Goal: Task Accomplishment & Management: Use online tool/utility

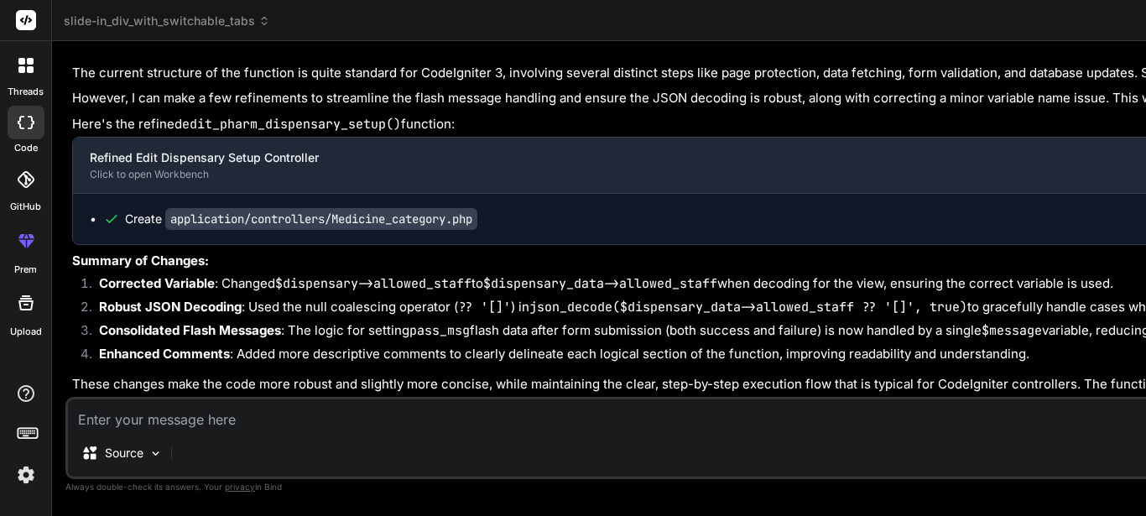
scroll to position [18107, 0]
type textarea "x"
type textarea "</body> </html>"
type textarea "x"
type textarea "</body> </html>"
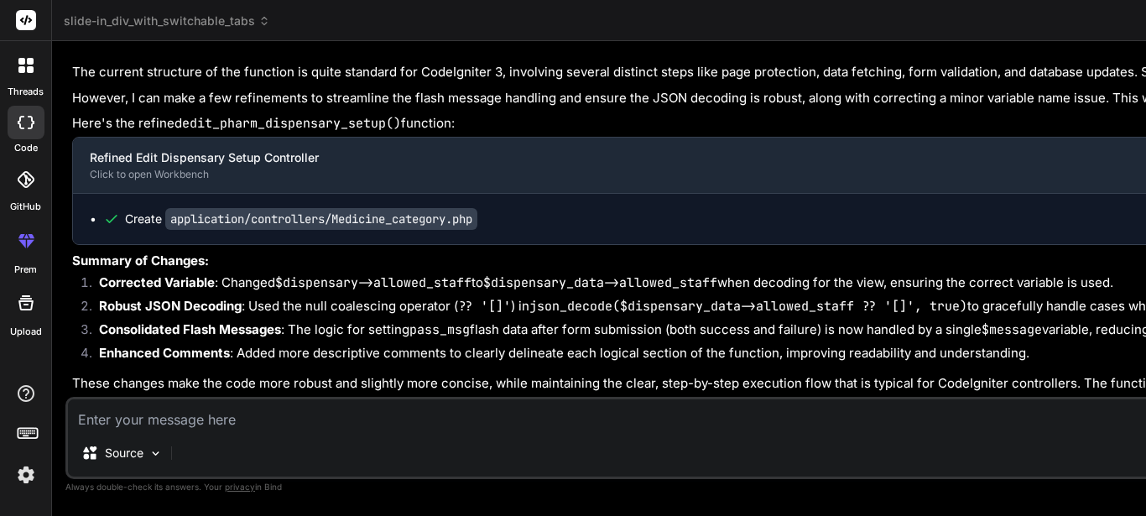
type textarea "x"
type textarea "const msgBox = document.getElementById('messageBox'); if (msgBox) { msgBox.styl…"
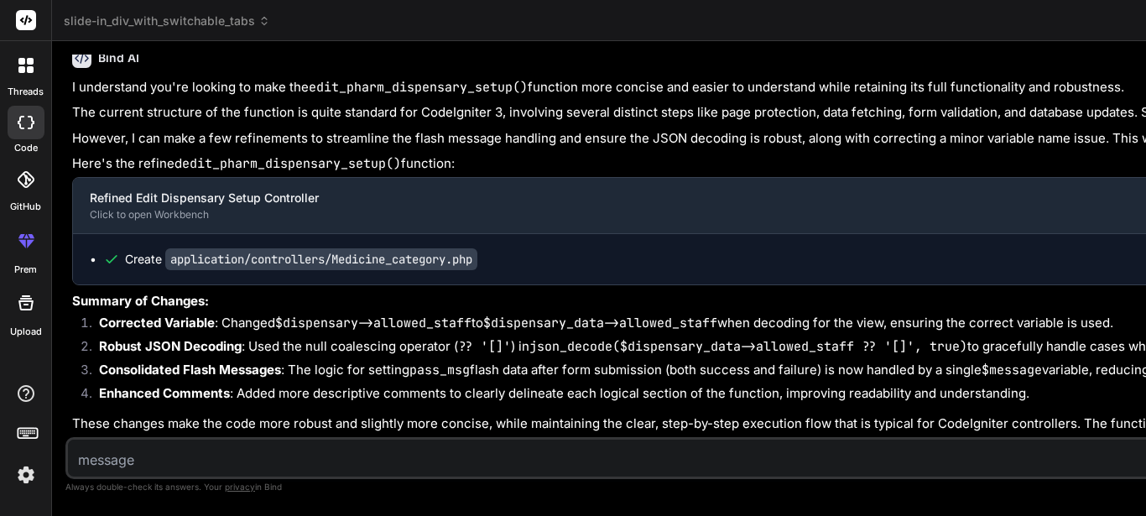
type textarea "x"
type textarea "msgBox.style.display = 'none'; } }, 3000); // 3000ms = 3 seconds </script> </bo…"
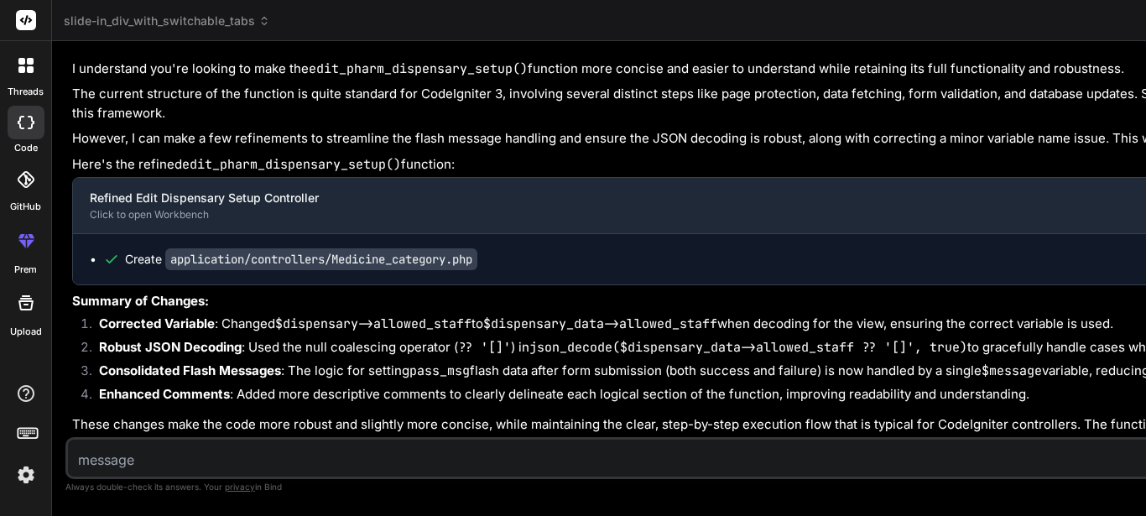
type textarea "x"
drag, startPoint x: 613, startPoint y: 209, endPoint x: 976, endPoint y: 232, distance: 363.2
click at [148, 231] on div "Bind AI Web Search Created with Pixso. Code Generator You Or could the js be pr…" at bounding box center [889, 278] width 1674 height 475
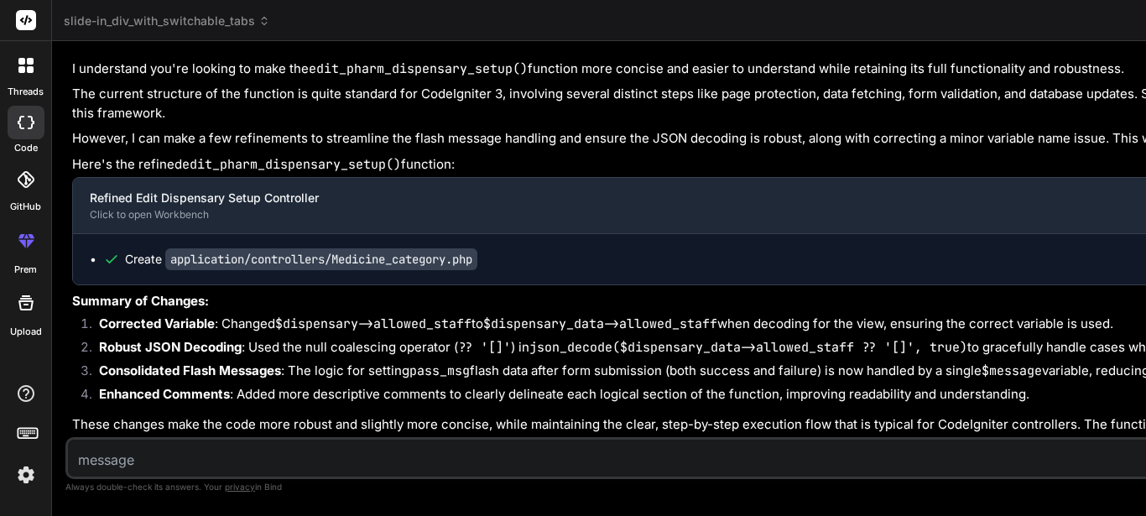
type textarea "// Initialize: Fetch staff data when page loads document.addEventListener('DOMC…"
click at [195, 452] on textarea at bounding box center [752, 455] width 1368 height 30
type textarea "T"
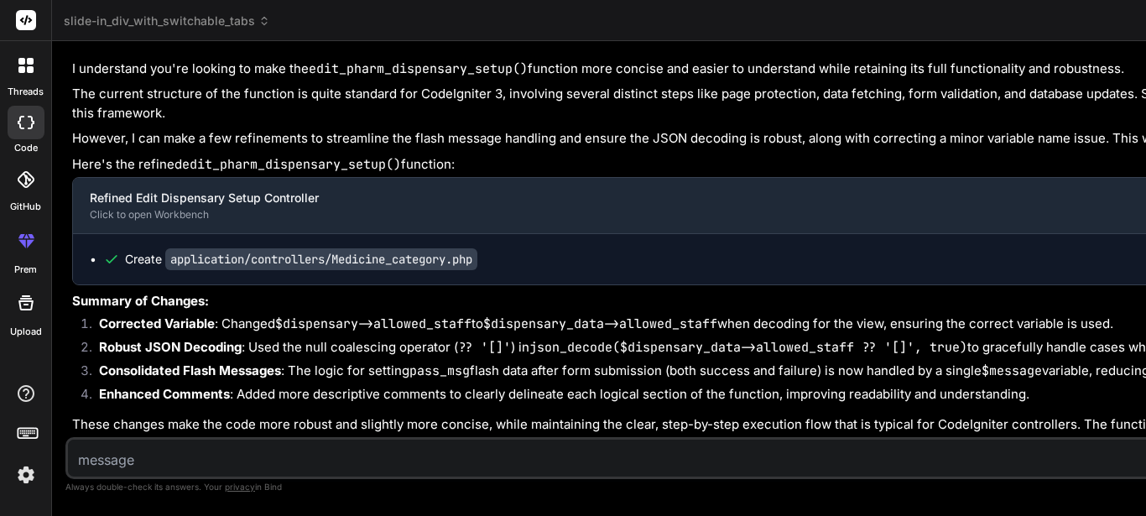
type textarea "x"
type textarea "Th"
type textarea "x"
type textarea "Thi"
type textarea "x"
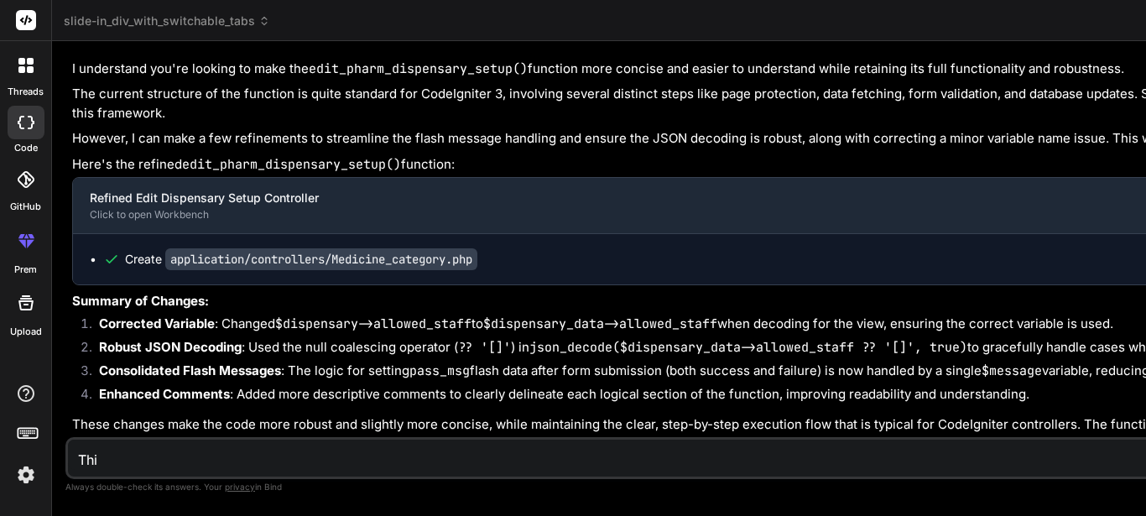
type textarea "This"
type textarea "x"
type textarea "This"
type textarea "x"
type textarea "This i"
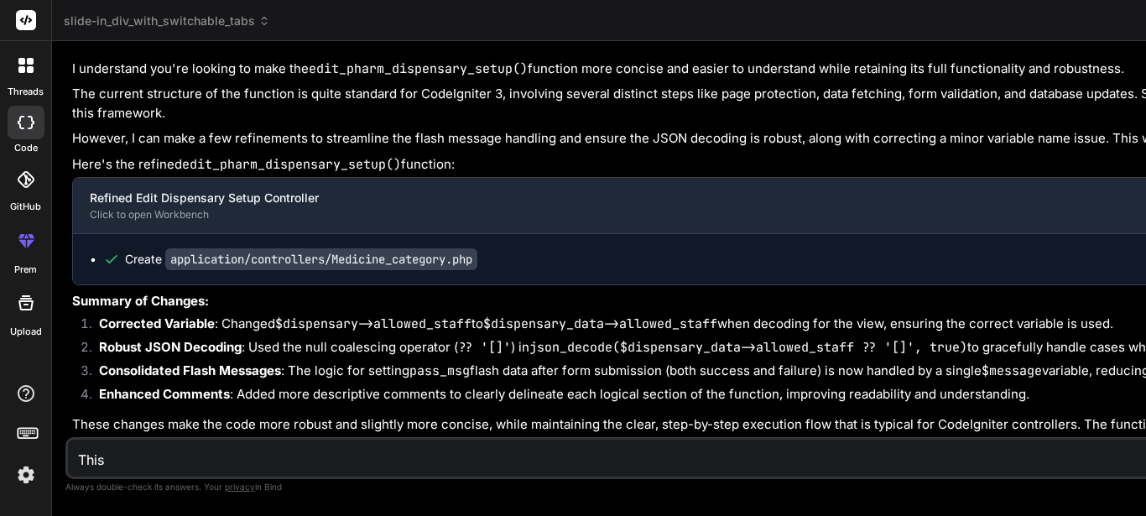
type textarea "x"
type textarea "This is"
type textarea "x"
type textarea "This is"
type textarea "x"
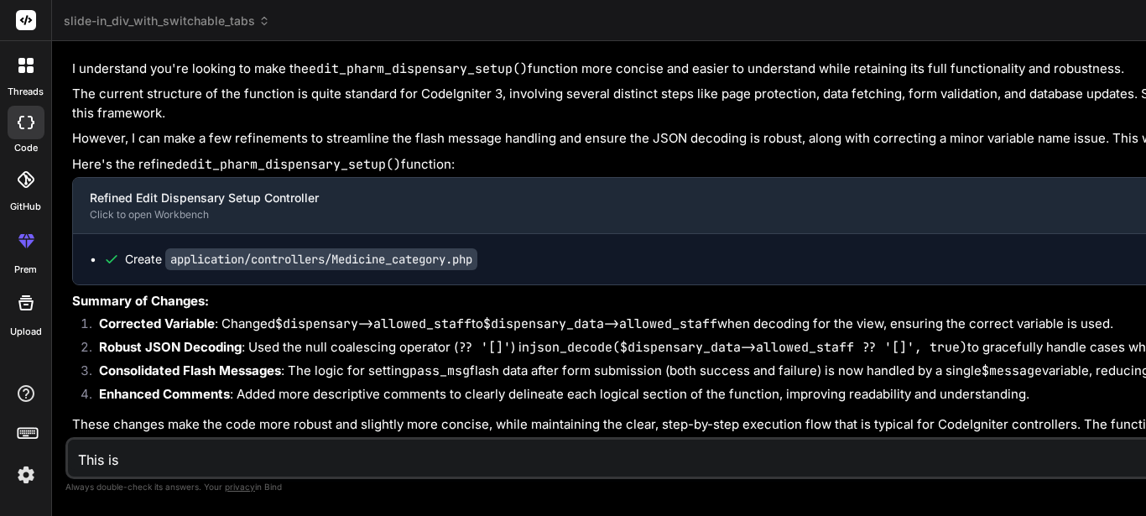
type textarea "This is s"
type textarea "x"
type textarea "This is sa"
type textarea "x"
type textarea "This is say"
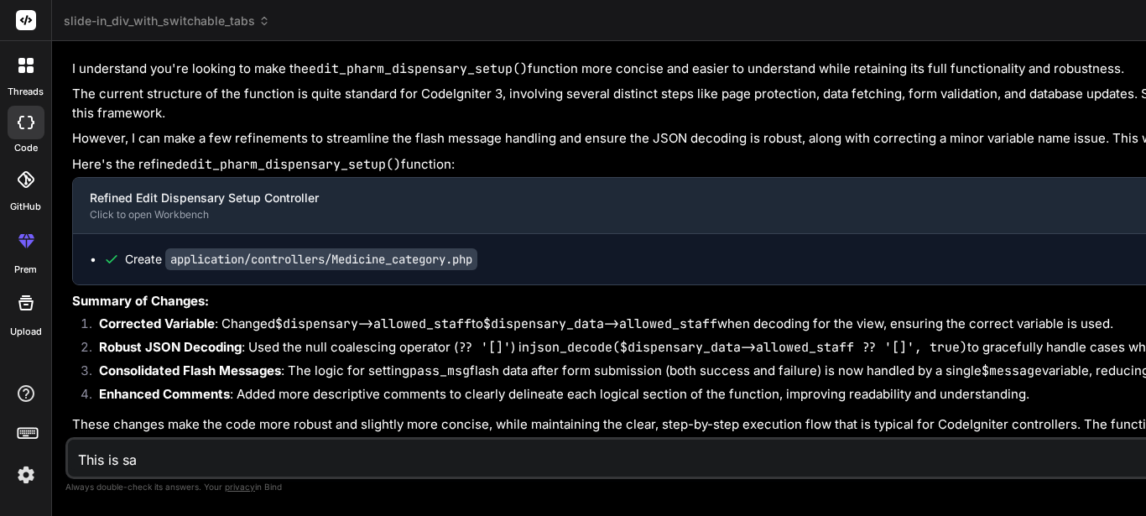
type textarea "x"
type textarea "This is sayi"
type textarea "x"
type textarea "This is sayin"
type textarea "x"
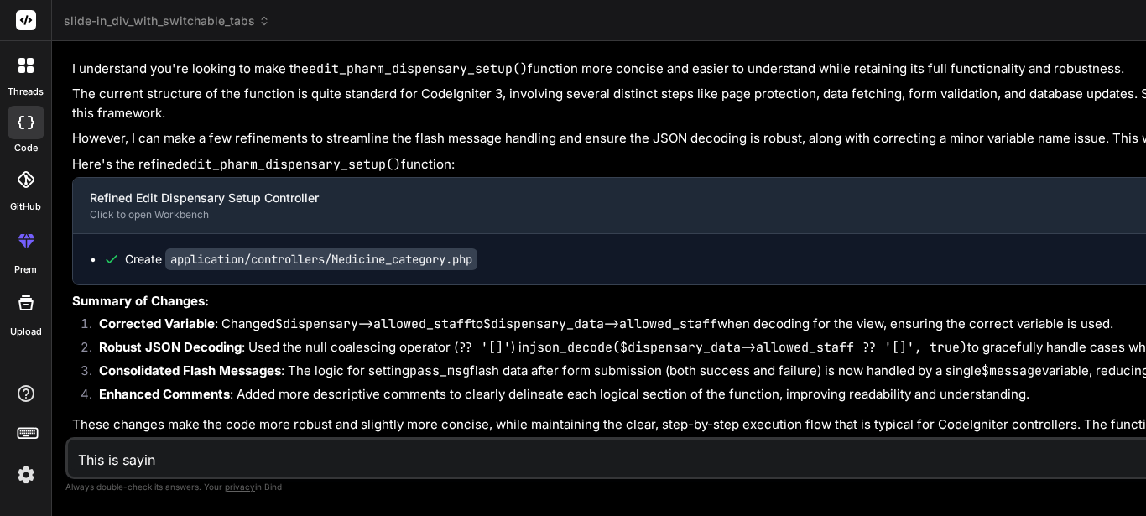
type textarea "This is saying"
type textarea "x"
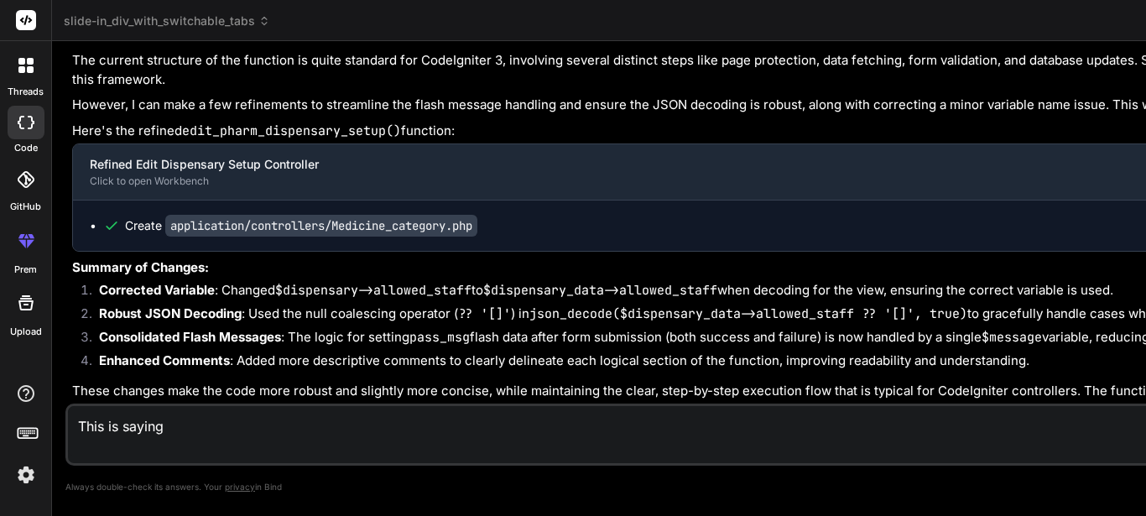
paste textarea "public function edit_dispensary_setup($id) { $this->custom_lib->page_protect();…"
type textarea "This is saying public function edit_dispensary_setup($id) { $this->custom_lib->…"
type textarea "x"
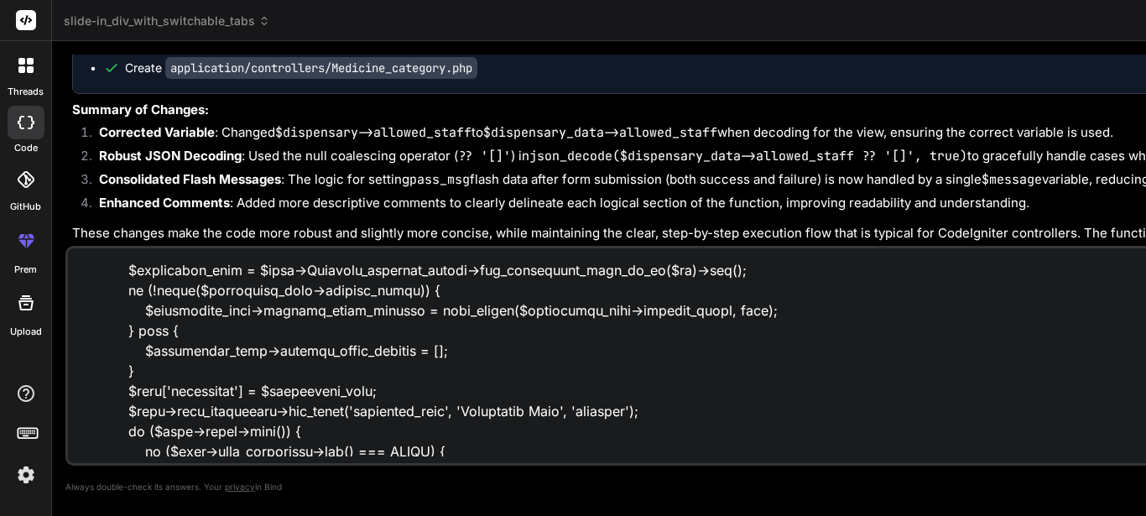
scroll to position [0, 0]
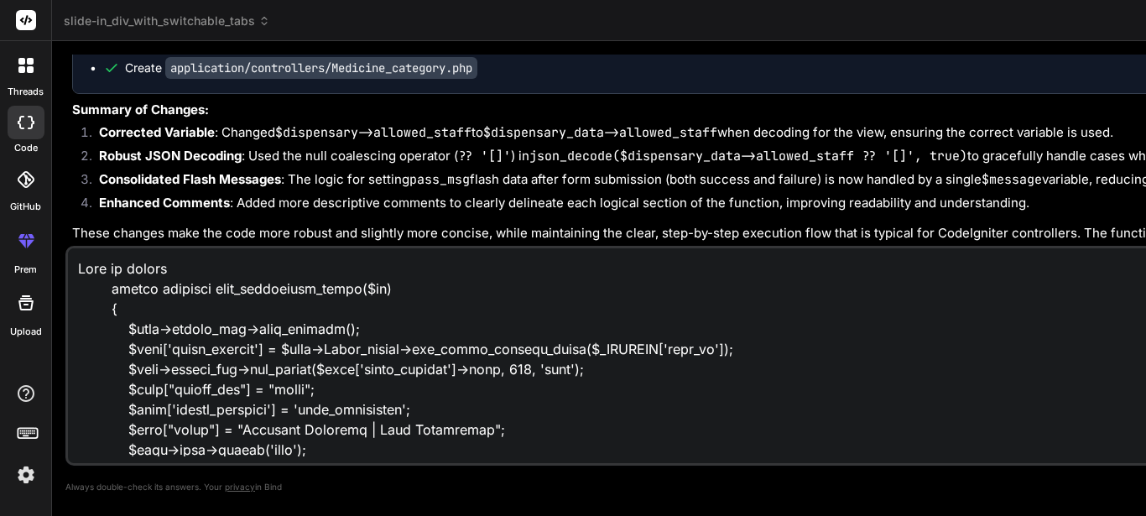
click at [177, 273] on textarea at bounding box center [752, 352] width 1368 height 208
type textarea "This is saying public function edit_dispensary_setup($id) { $this->custom_lib->…"
type textarea "x"
type textarea "This is saying public function edit_dispensary_setup($id) { $this->custom_lib->…"
type textarea "x"
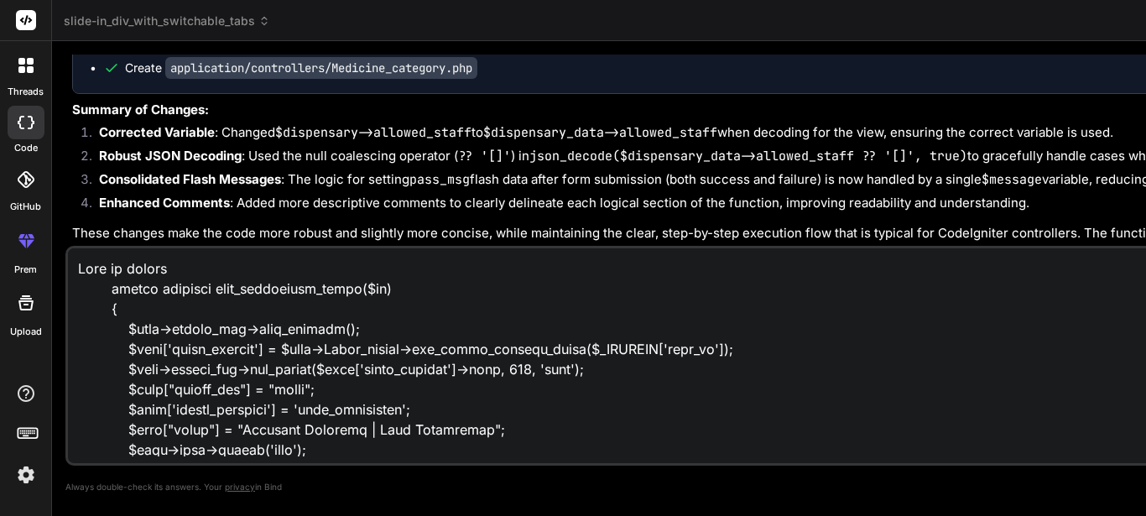
type textarea "This is saying: public function edit_dispensary_setup($id) { $this->custom_lib-…"
type textarea "x"
type textarea "This is saying: public function edit_dispensary_setup($id) { $this->custom_lib-…"
type textarea "x"
paste textarea "Please fill all required fields correctly. Errors"
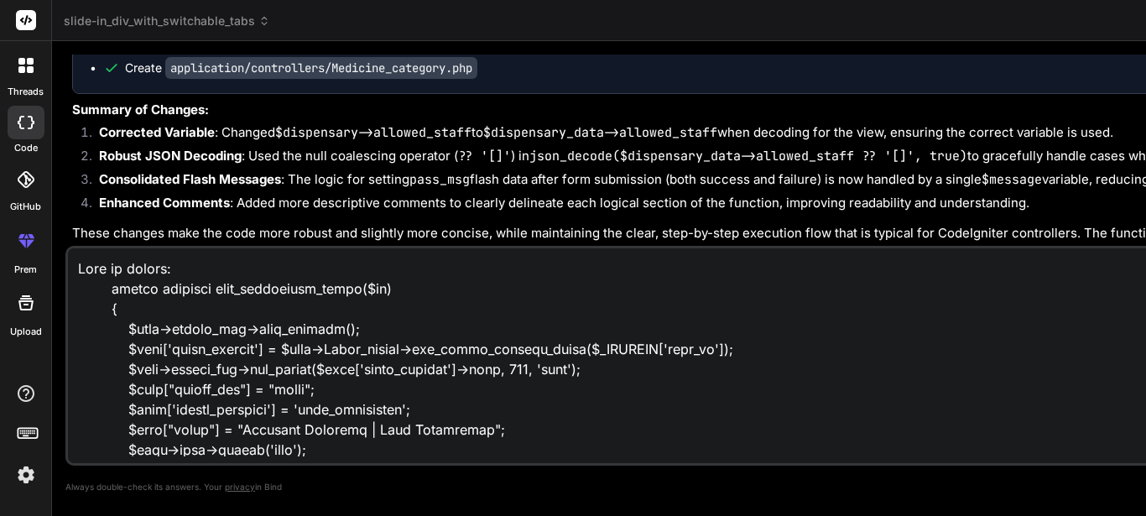
type textarea "This is saying: Please fill all required fields correctly. Errors public functi…"
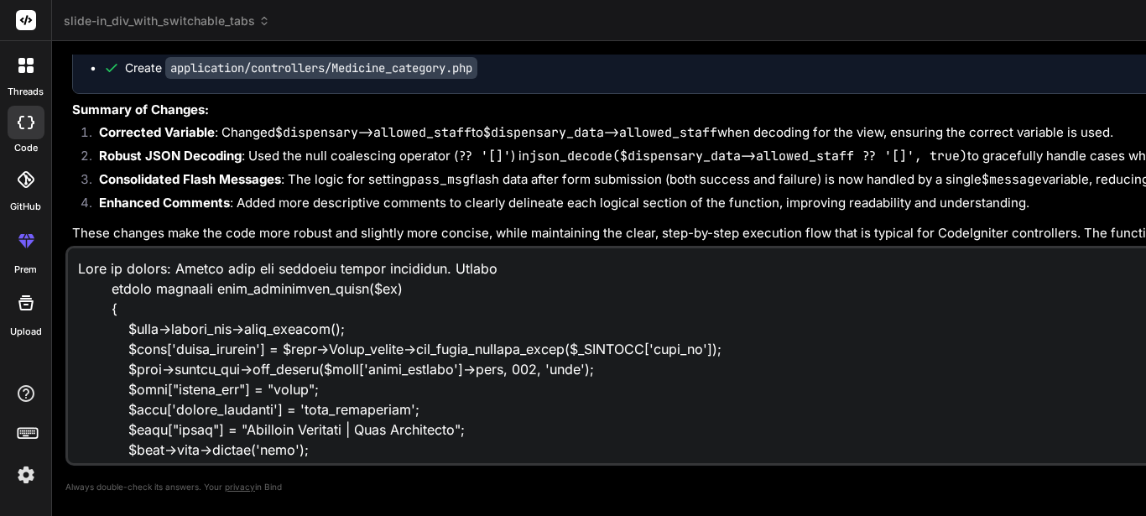
type textarea "x"
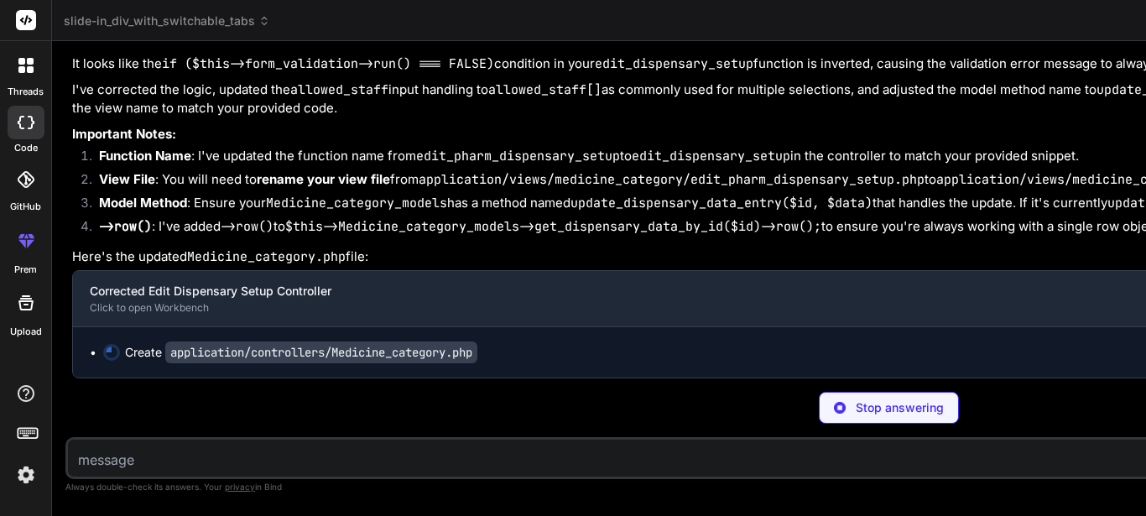
scroll to position [30721, 0]
type textarea "x"
type textarea "} // ... other functions ... ?>"
type textarea "x"
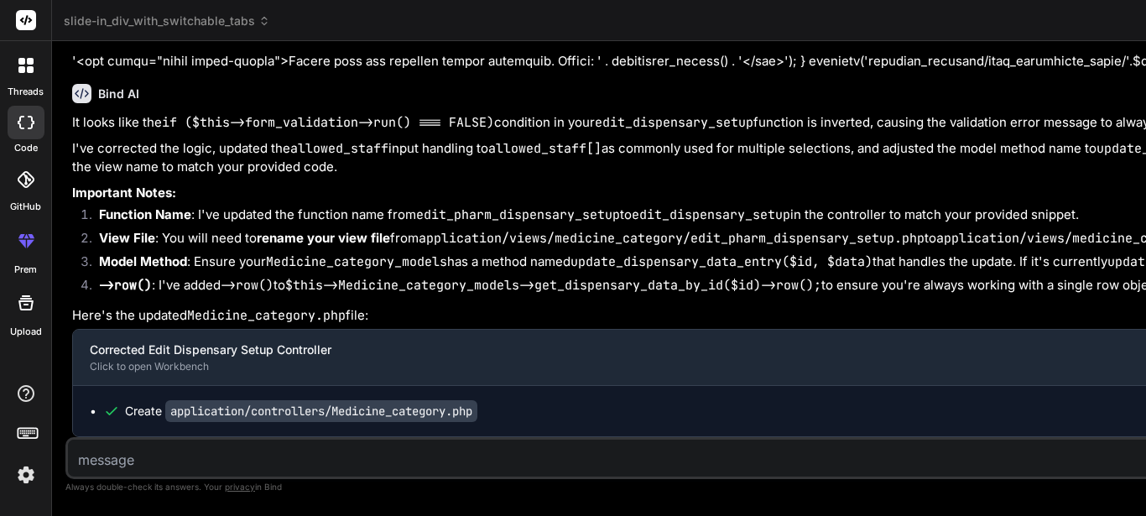
scroll to position [0, 0]
drag, startPoint x: 639, startPoint y: 118, endPoint x: 685, endPoint y: 228, distance: 118.9
type textarea "$this->session->set_flashdata('pass_msg', '<div class="alert alert-success" id=…"
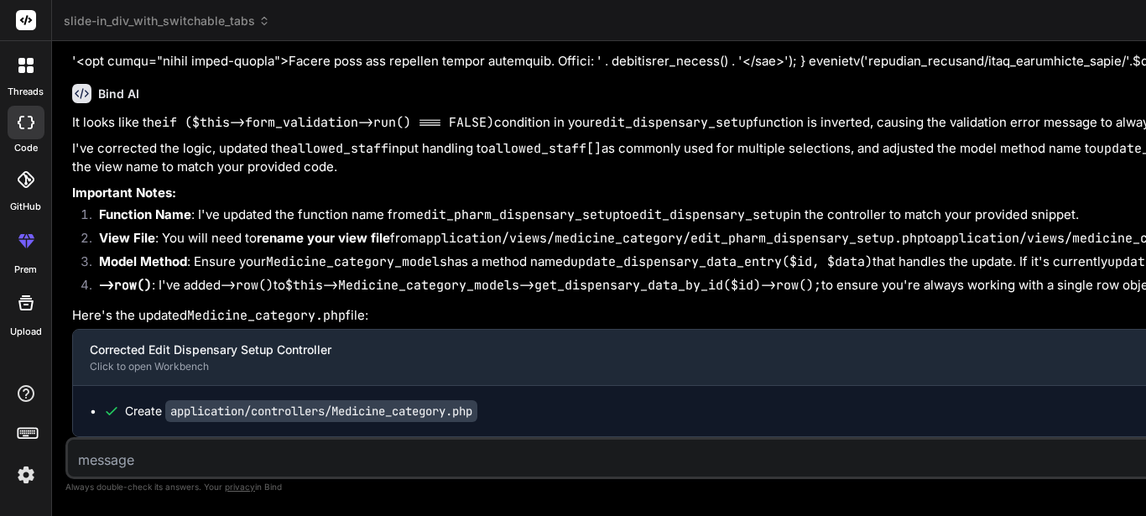
click at [175, 454] on textarea at bounding box center [752, 455] width 1368 height 30
type textarea "A"
type textarea "x"
type textarea "Af"
type textarea "x"
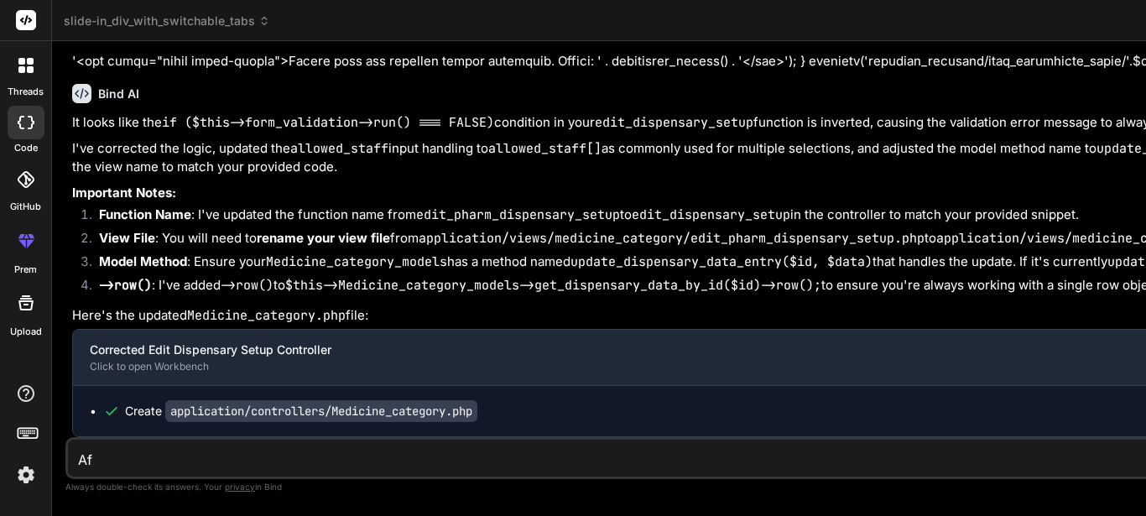
type textarea "Aft"
type textarea "x"
type textarea "Afte"
type textarea "x"
type textarea "After"
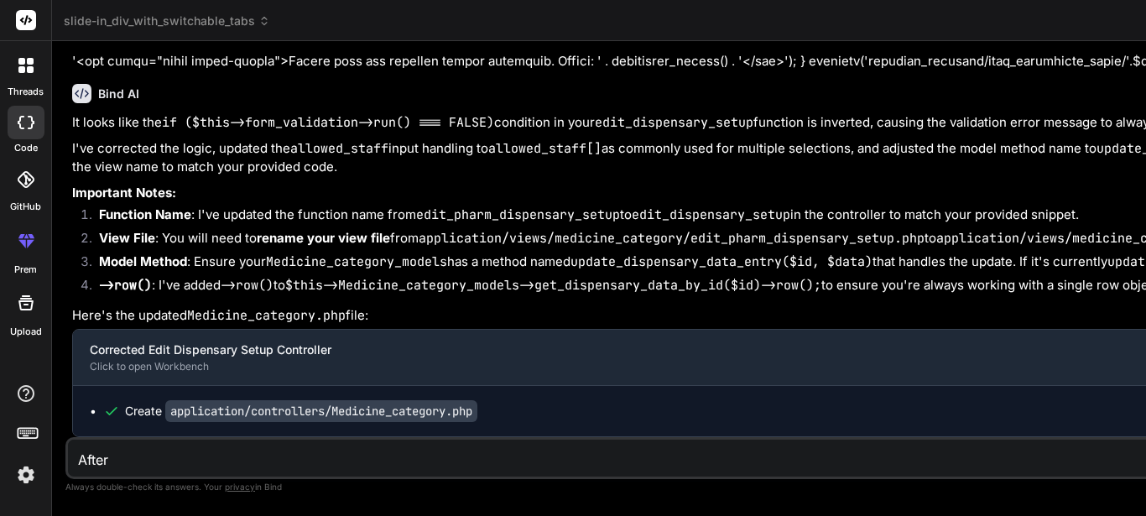
type textarea "x"
type textarea "After"
type textarea "x"
type textarea "After c"
type textarea "x"
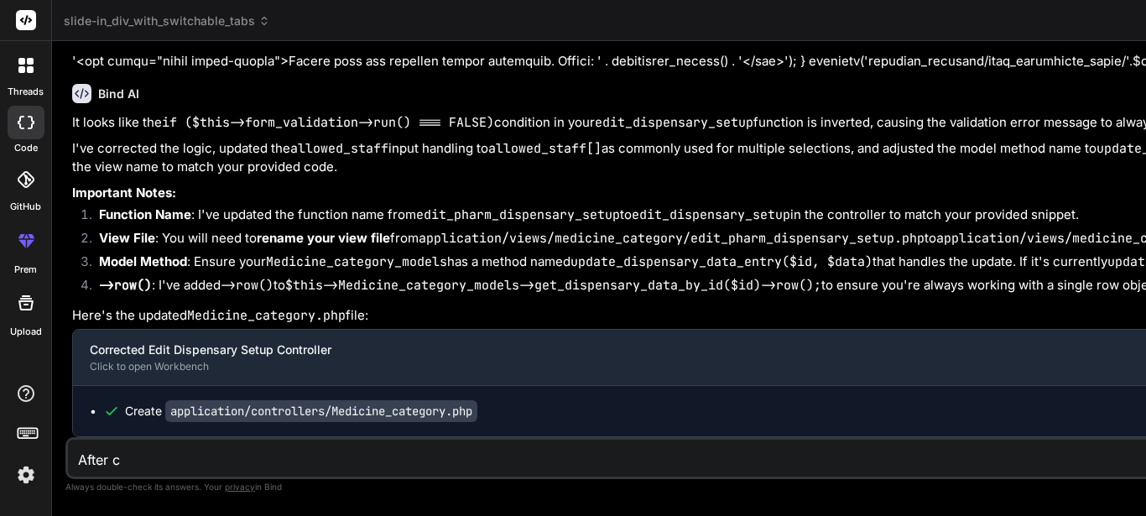
type textarea "After ch"
type textarea "x"
type textarea "After cha"
type textarea "x"
type textarea "After chan"
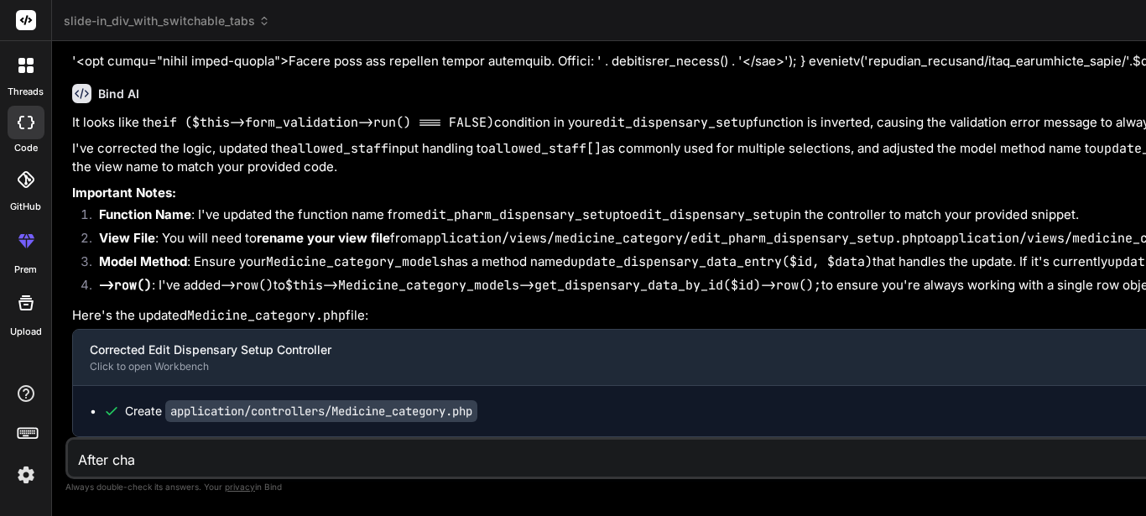
type textarea "x"
type textarea "After [PERSON_NAME]"
type textarea "x"
type textarea "After changi"
type textarea "x"
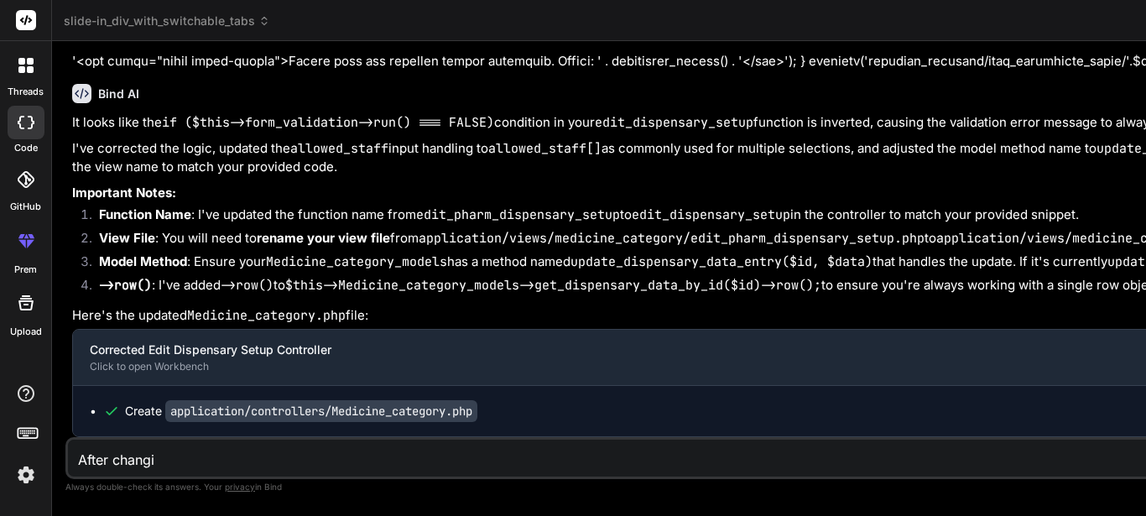
type textarea "After changin"
type textarea "x"
type textarea "After changing"
type textarea "x"
type textarea "After changing"
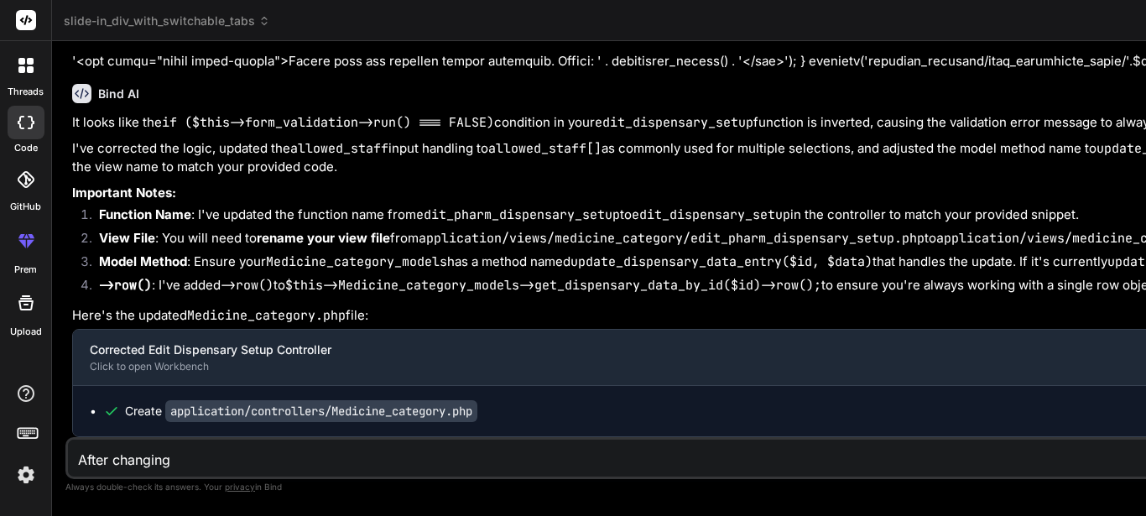
type textarea "x"
type textarea "After changing i"
type textarea "x"
type textarea "After changing it"
type textarea "x"
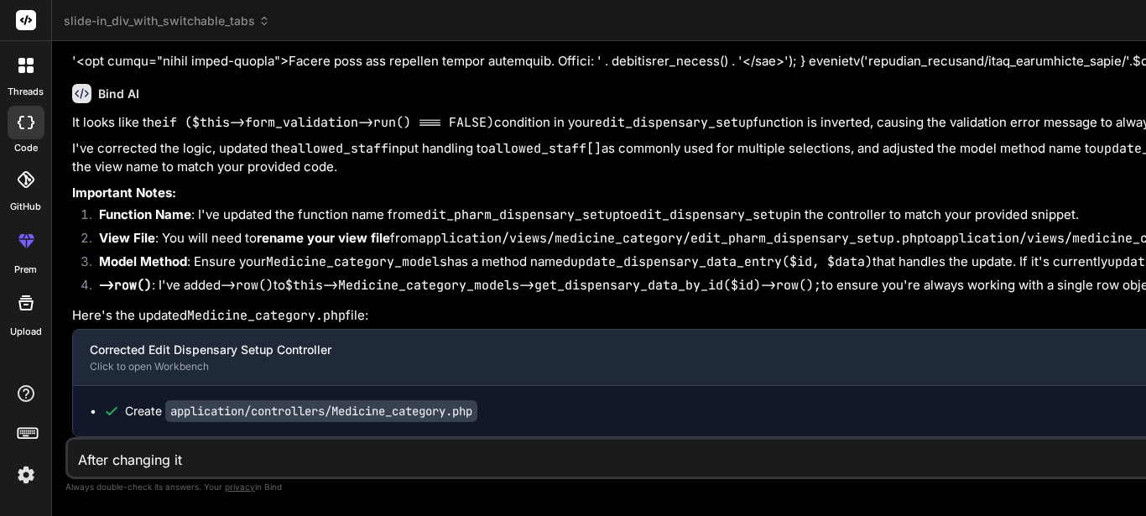
type textarea "After changing it"
type textarea "x"
type textarea "After changing it t"
type textarea "x"
type textarea "After changing it to"
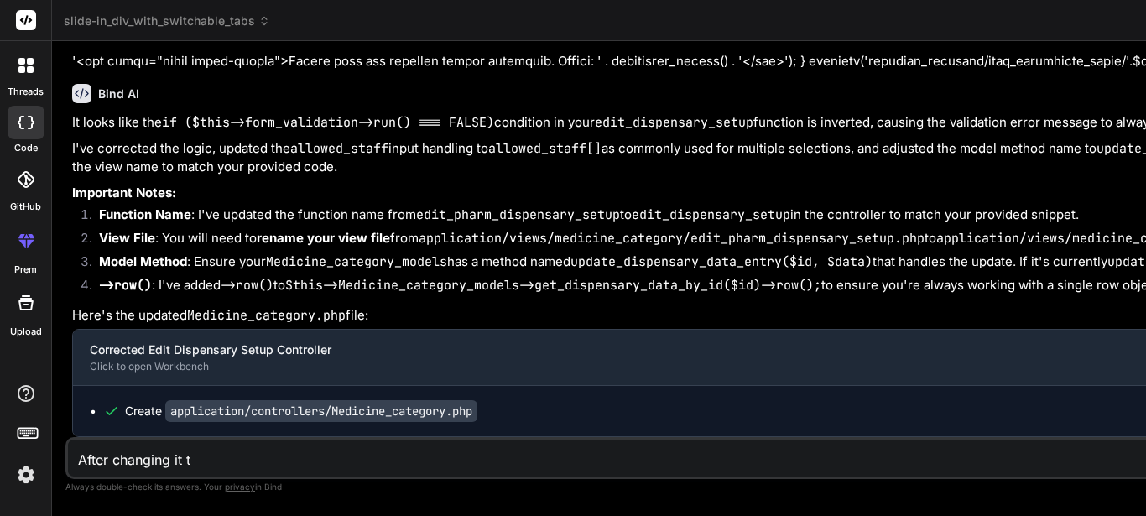
type textarea "x"
type textarea "After changing it to"
type textarea "x"
type textarea "After changing it to T"
type textarea "x"
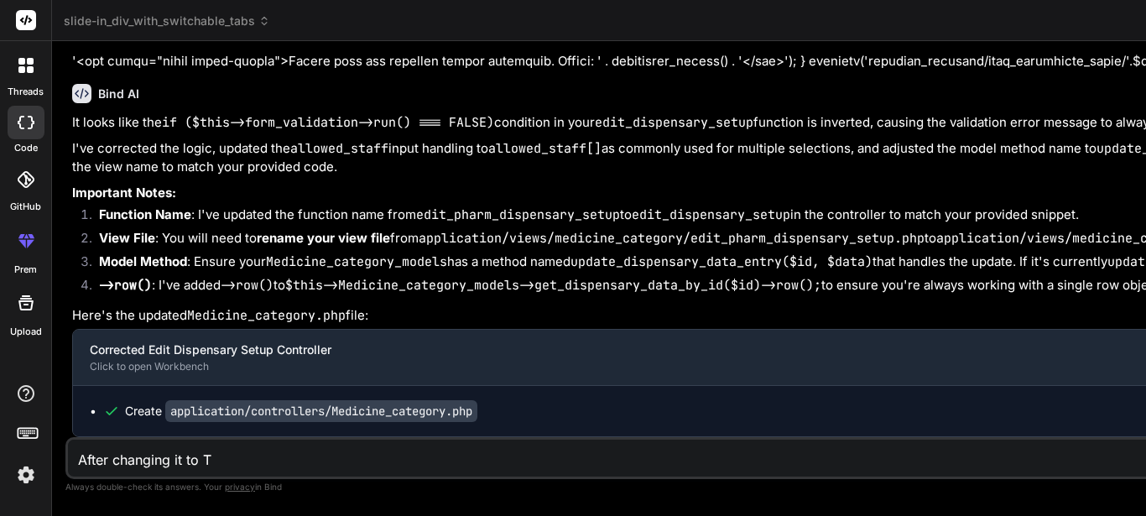
type textarea "After changing it to TR"
type textarea "x"
type textarea "After changing it to TRU"
type textarea "x"
type textarea "After changing it to TRUE"
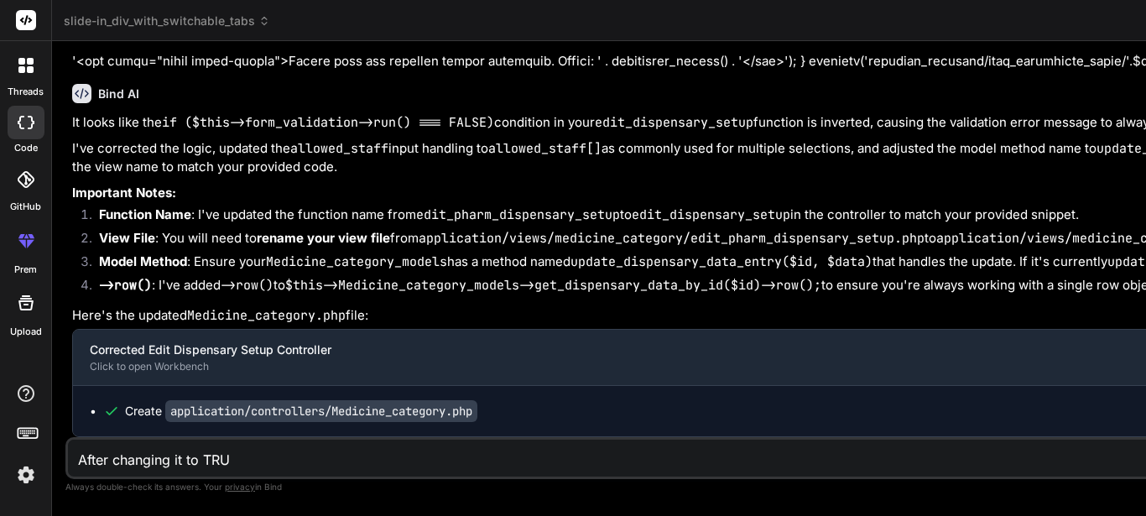
type textarea "x"
type textarea "After changing it to TRUE"
type textarea "x"
type textarea "After changing it to TRUE i"
type textarea "x"
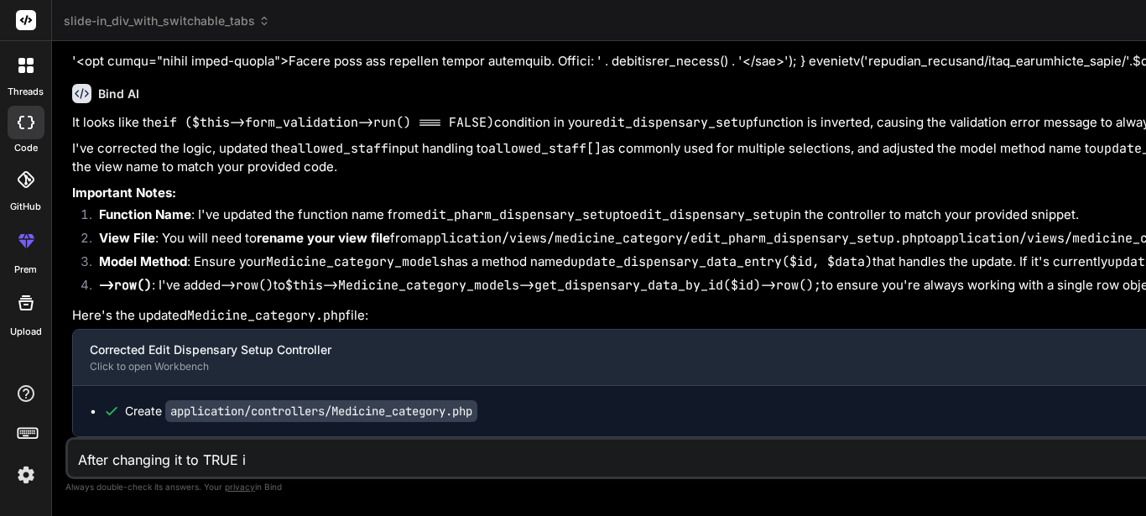
type textarea "After changing it to TRUE it"
type textarea "x"
type textarea "After changing it to TRUE it"
type textarea "x"
type textarea "After changing it to TRUE it i"
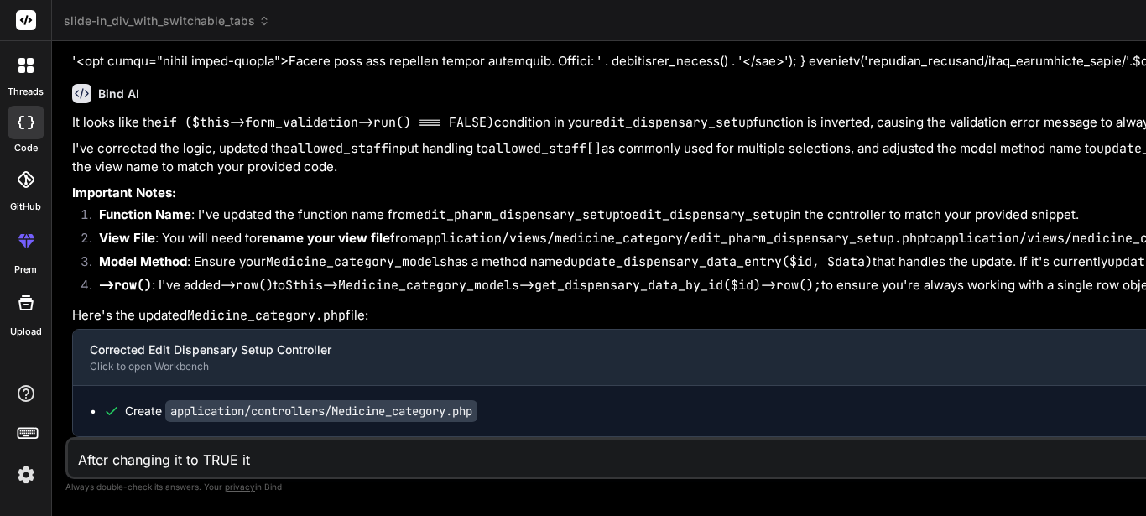
type textarea "x"
type textarea "After changing it to TRUE it is"
type textarea "x"
type textarea "After changing it to TRUE it is"
type textarea "x"
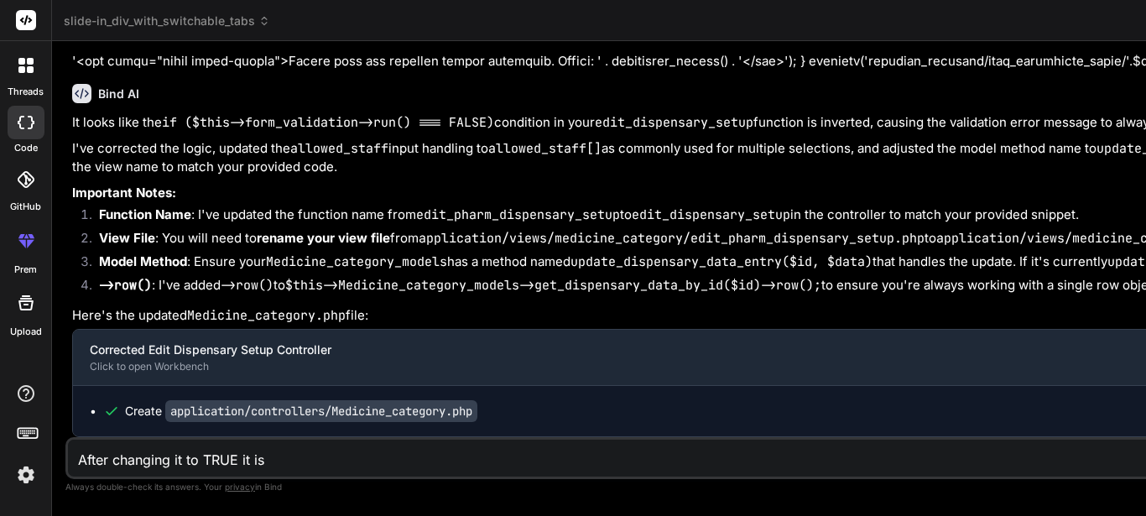
type textarea "After changing it to TRUE it is s"
type textarea "x"
type textarea "After changing it to TRUE it is sa"
type textarea "x"
type textarea "After changing it to TRUE it is say"
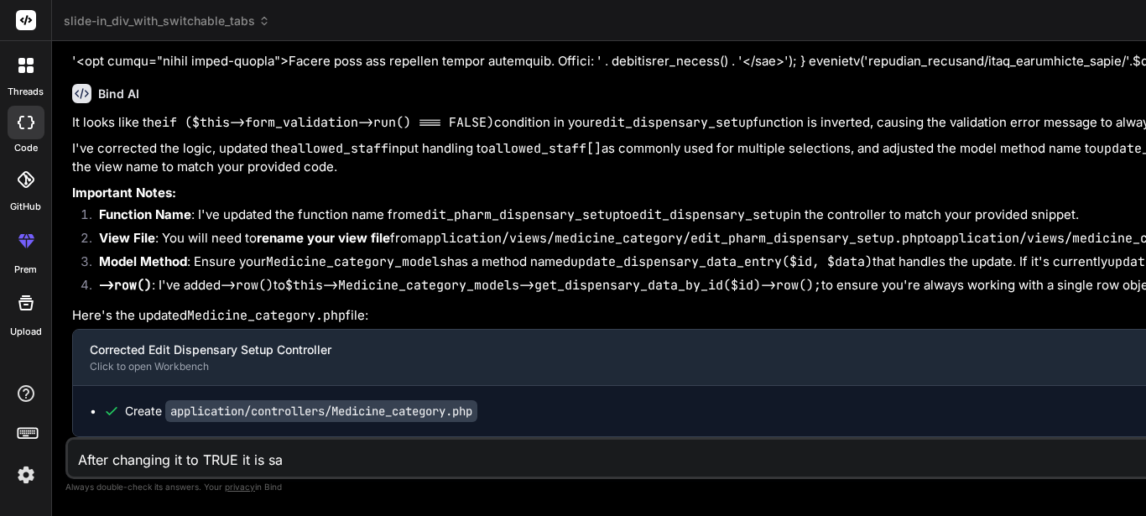
type textarea "x"
type textarea "After changing it to TRUE it is sayi"
type textarea "x"
type textarea "After changing it to TRUE it is sayin"
type textarea "x"
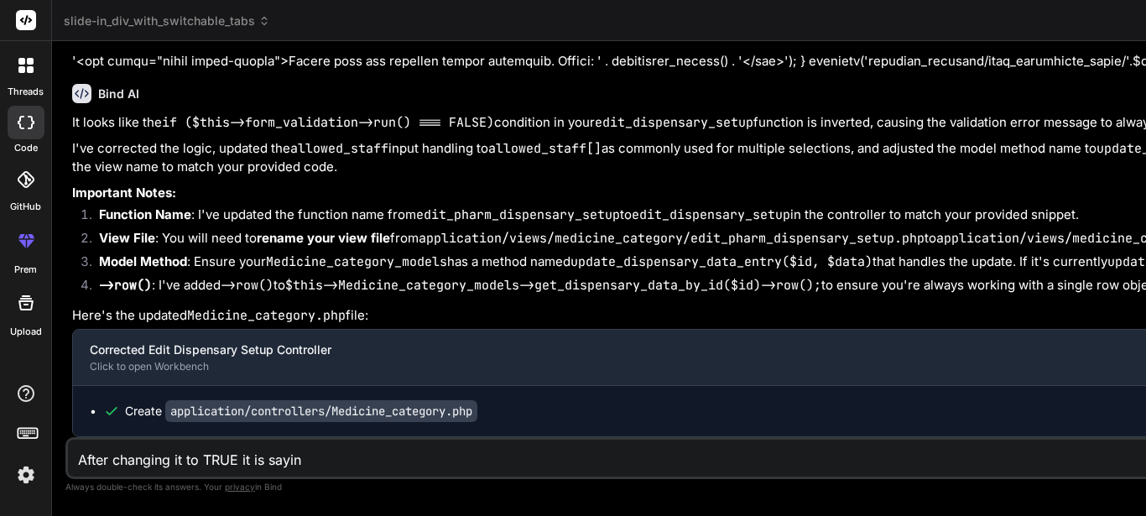
type textarea "After changing it to TRUE it is saying"
type textarea "x"
type textarea "After changing it to TRUE it is saying"
type textarea "x"
type textarea "After changing it to TRUE it is saying"
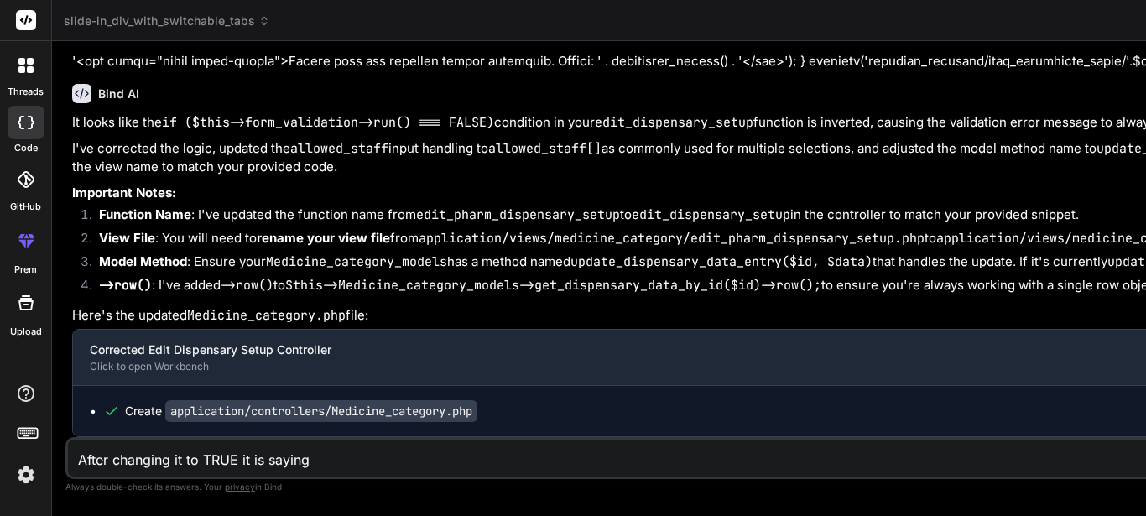
type textarea "x"
type textarea "After changing it to TRUE it is saying p"
type textarea "x"
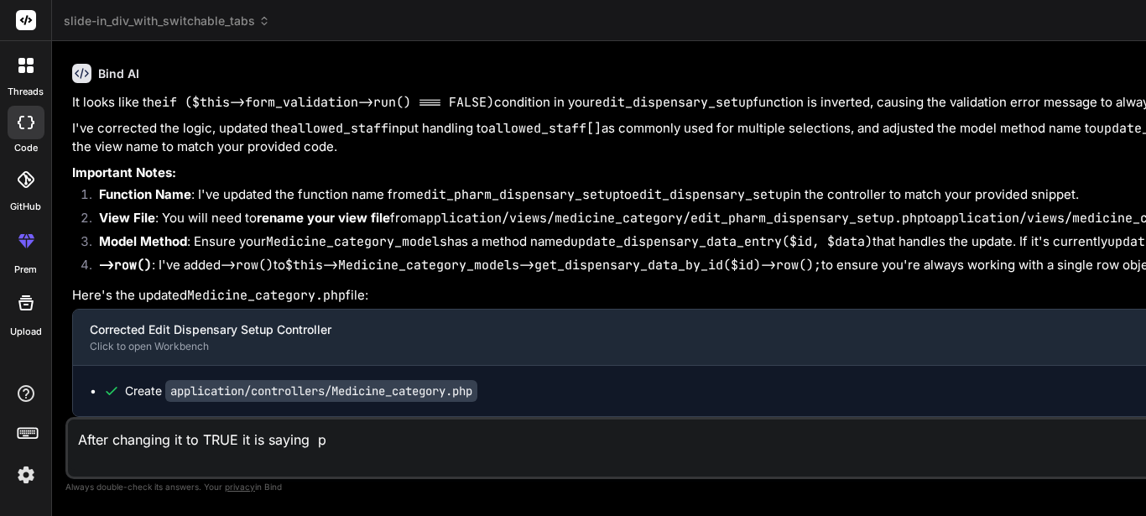
type textarea "After changing it to TRUE it is saying pa"
type textarea "x"
type textarea "After changing it to TRUE it is saying pag"
type textarea "x"
type textarea "After changing it to TRUE it is saying page"
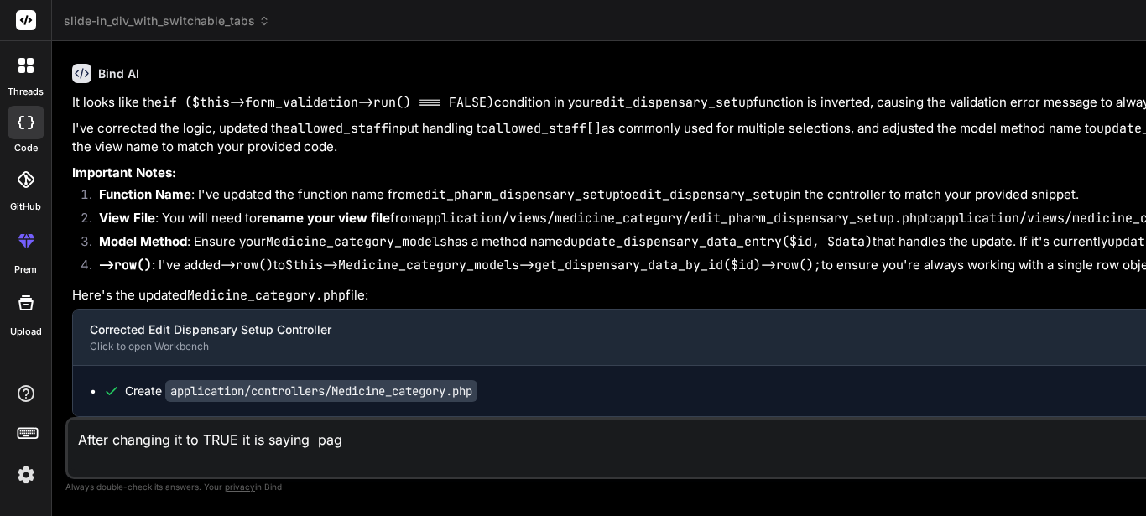
type textarea "x"
type textarea "After changing it to TRUE it is saying page"
type textarea "x"
type textarea "After changing it to TRUE it is saying page n"
type textarea "x"
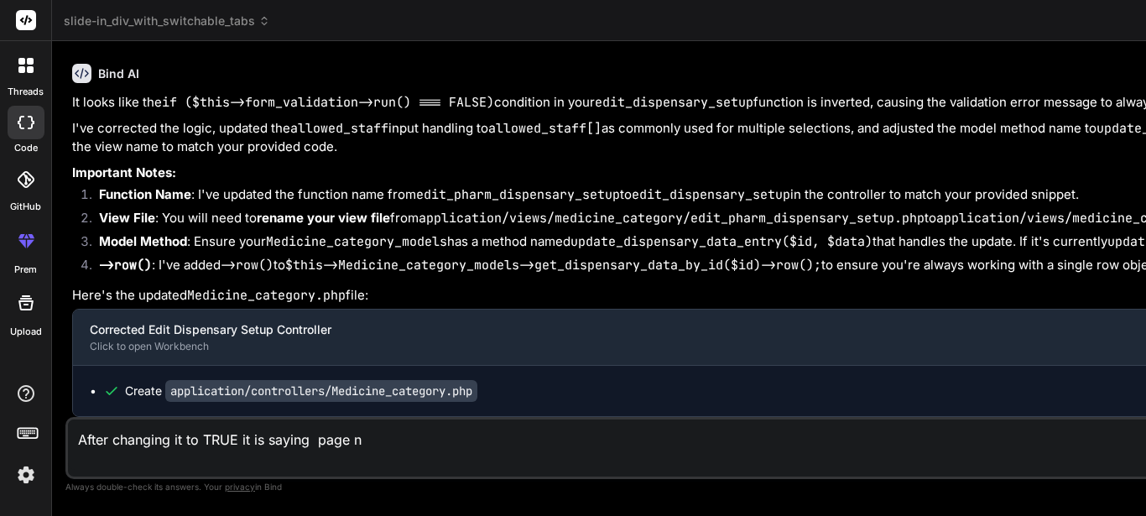
type textarea "After changing it to TRUE it is saying page no"
type textarea "x"
type textarea "After changing it to TRUE it is saying page not"
type textarea "x"
type textarea "After changing it to TRUE it is saying page not"
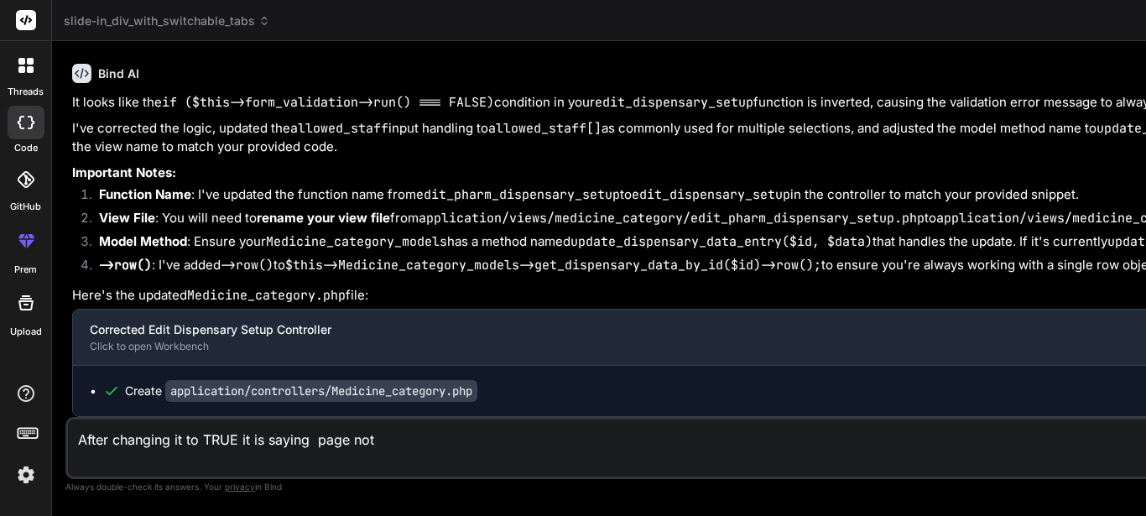
type textarea "x"
type textarea "After changing it to TRUE it is saying page not w"
type textarea "x"
type textarea "After changing it to TRUE it is saying page not wo"
type textarea "x"
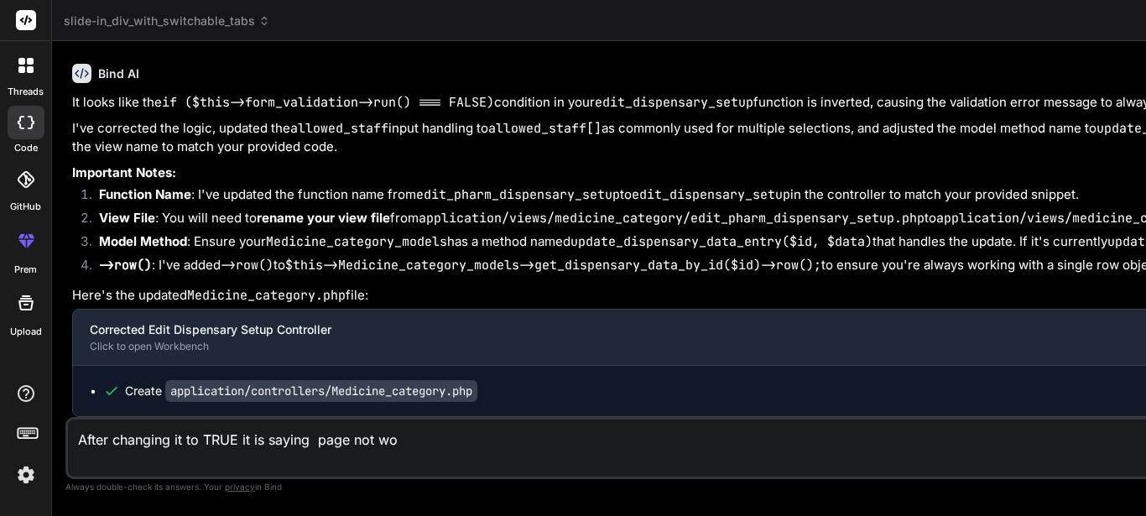
type textarea "After changing it to TRUE it is saying page not wor"
type textarea "x"
type textarea "After changing it to TRUE it is saying page not work"
type textarea "x"
type textarea "After changing it to TRUE it is saying page not worki"
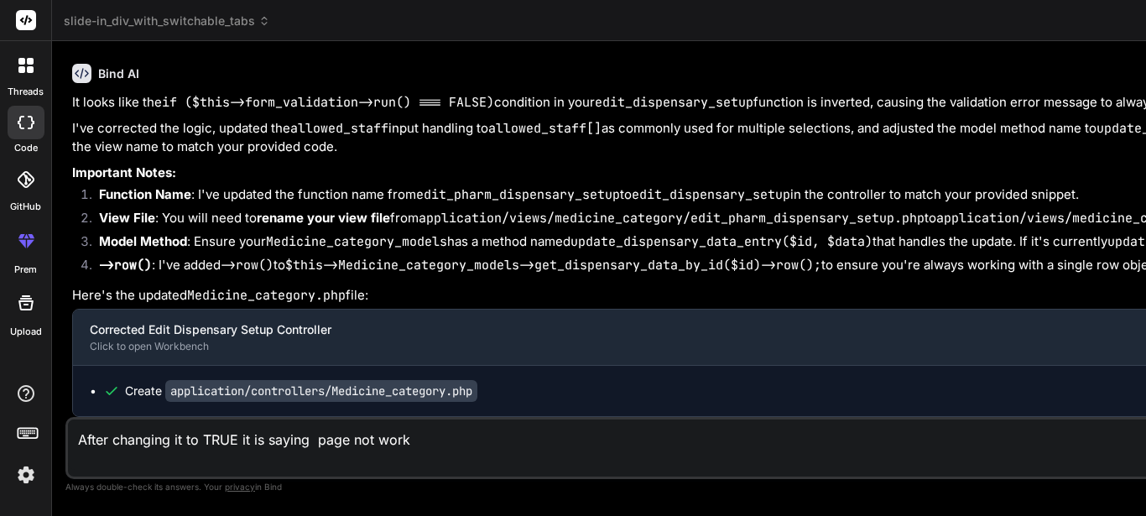
type textarea "x"
type textarea "After changing it to TRUE it is saying page not workin"
type textarea "x"
type textarea "After changing it to TRUE it is saying page not working"
type textarea "x"
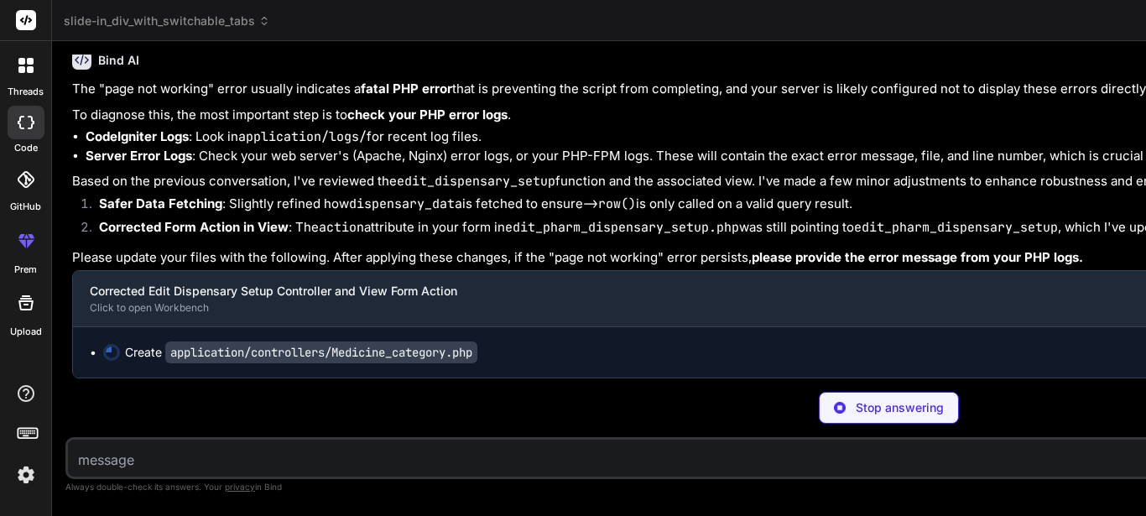
scroll to position [31674, 0]
type textarea "x"
type textarea "$this->load->view('medicine_category/list_dispensary_setup', $data); } // ... o…"
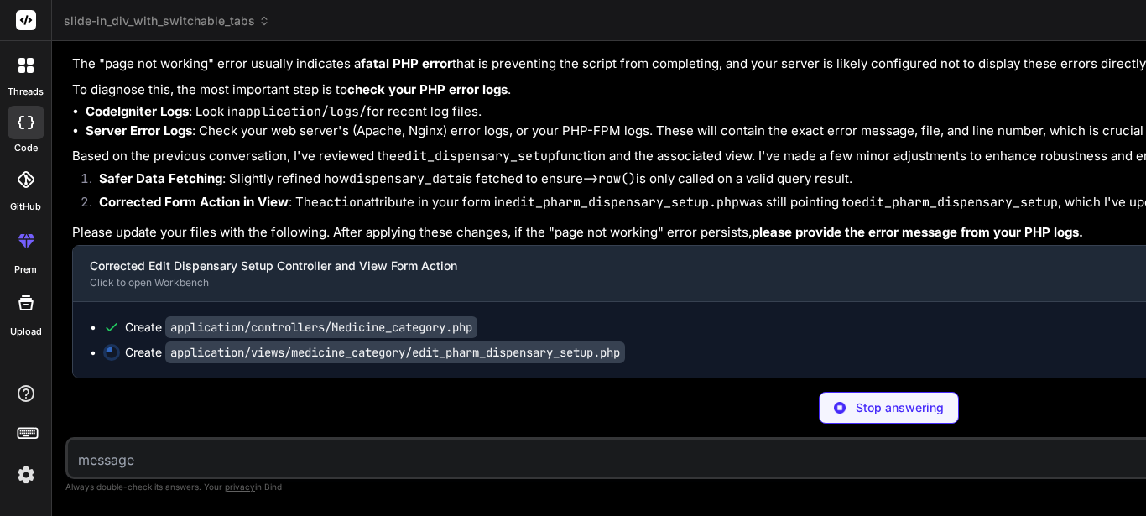
scroll to position [32135, 0]
type textarea "x"
type textarea "document.addEventListener('DOMContentLoaded', function() {\n fetchAllStaff();\n…"
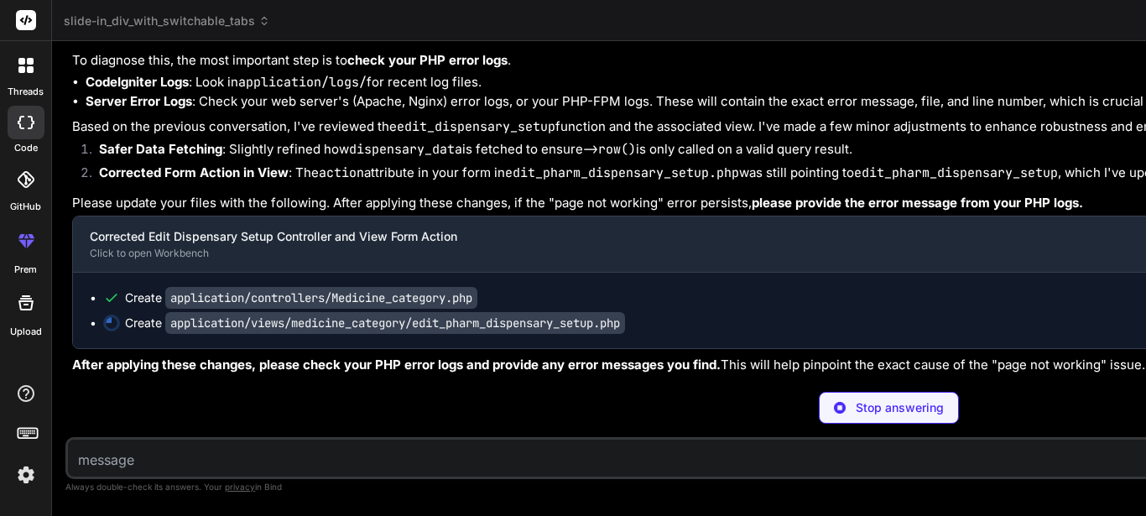
type textarea "x"
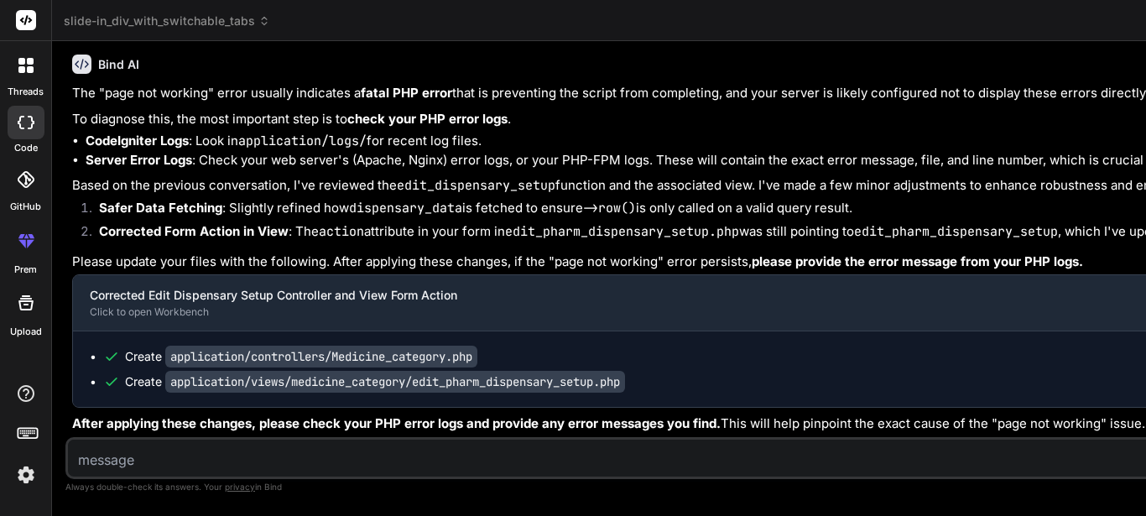
scroll to position [0, 0]
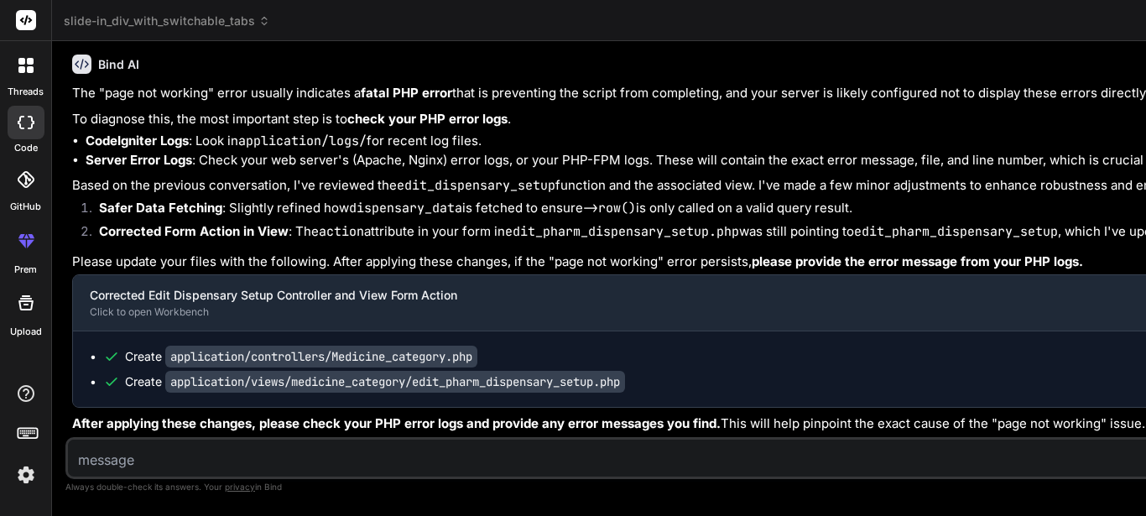
drag, startPoint x: 673, startPoint y: 279, endPoint x: 675, endPoint y: 180, distance: 99.0
drag, startPoint x: 675, startPoint y: 180, endPoint x: 675, endPoint y: 154, distance: 25.2
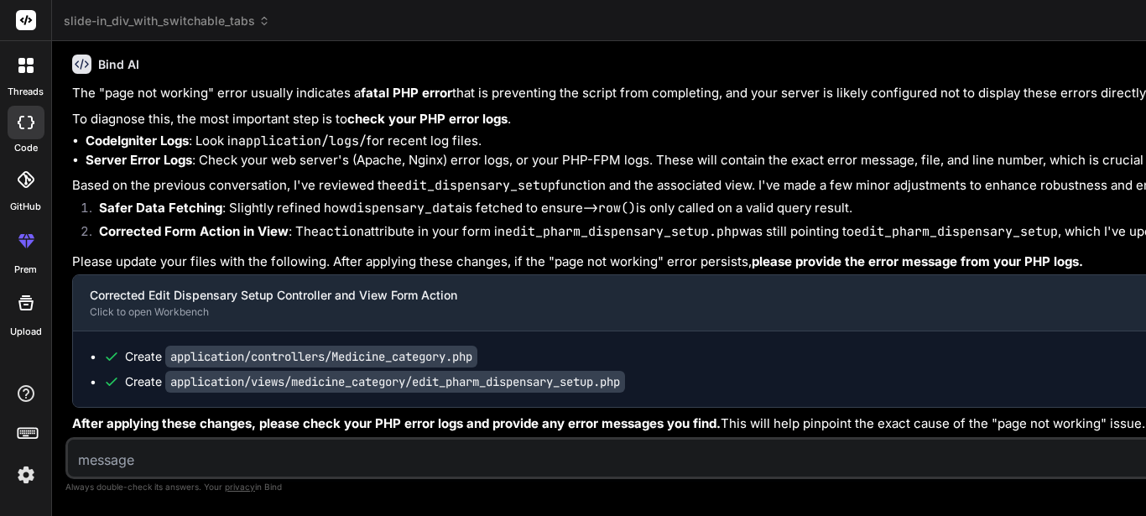
drag, startPoint x: 638, startPoint y: 292, endPoint x: 782, endPoint y: 213, distance: 163.7
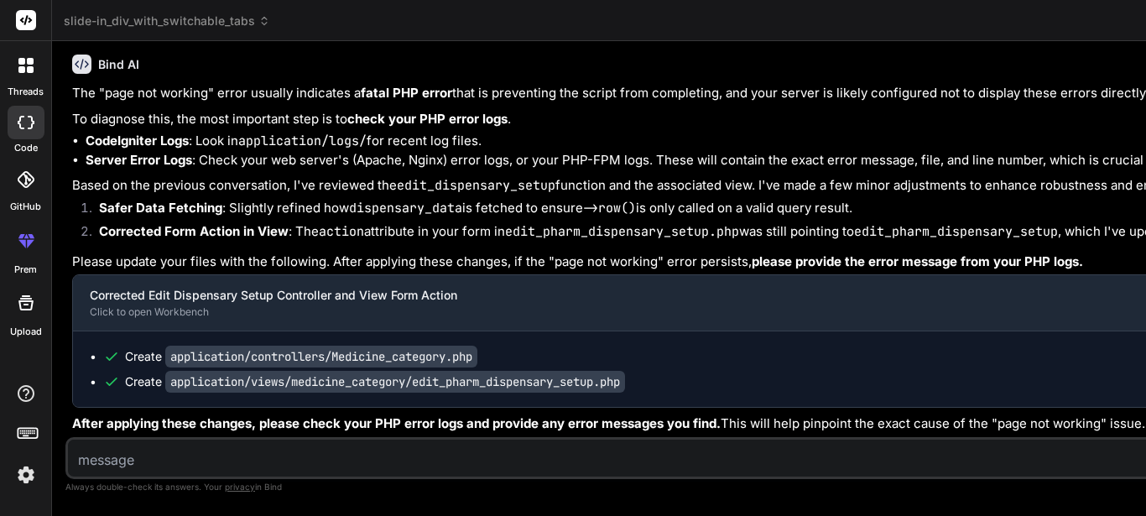
drag, startPoint x: 912, startPoint y: 160, endPoint x: 1067, endPoint y: 160, distance: 155.2
drag, startPoint x: 1067, startPoint y: 160, endPoint x: 1145, endPoint y: 165, distance: 78.2
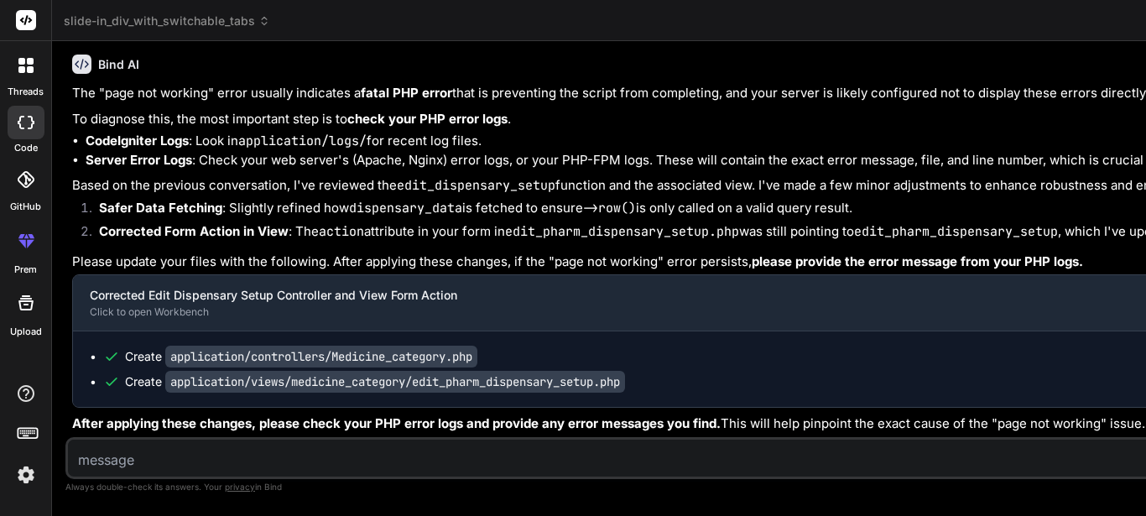
drag, startPoint x: 1145, startPoint y: 165, endPoint x: 1078, endPoint y: 160, distance: 67.3
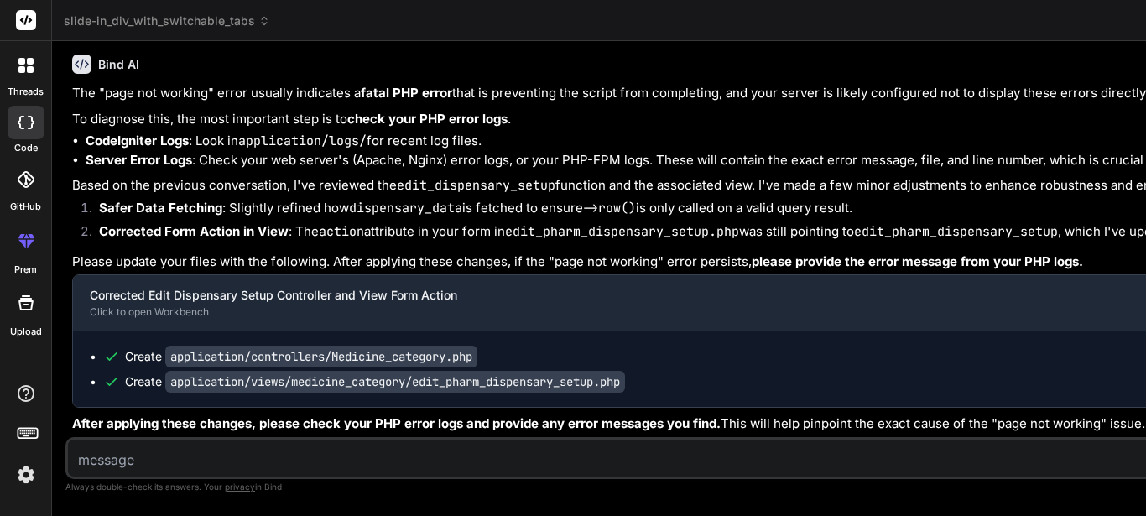
drag, startPoint x: 638, startPoint y: 155, endPoint x: 643, endPoint y: 175, distance: 19.9
drag, startPoint x: 638, startPoint y: 162, endPoint x: 647, endPoint y: 158, distance: 10.1
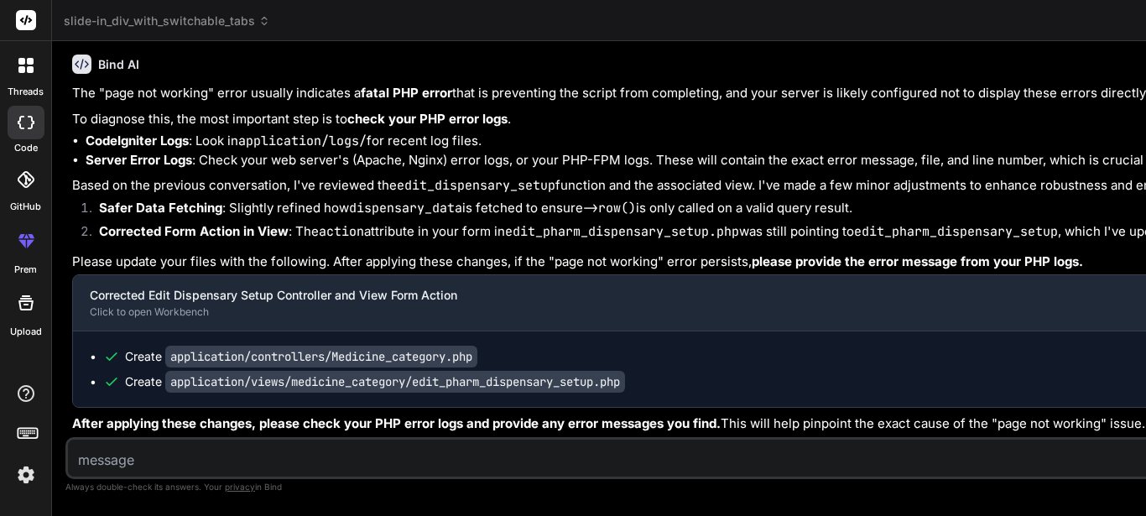
drag, startPoint x: 639, startPoint y: 159, endPoint x: 918, endPoint y: 169, distance: 278.7
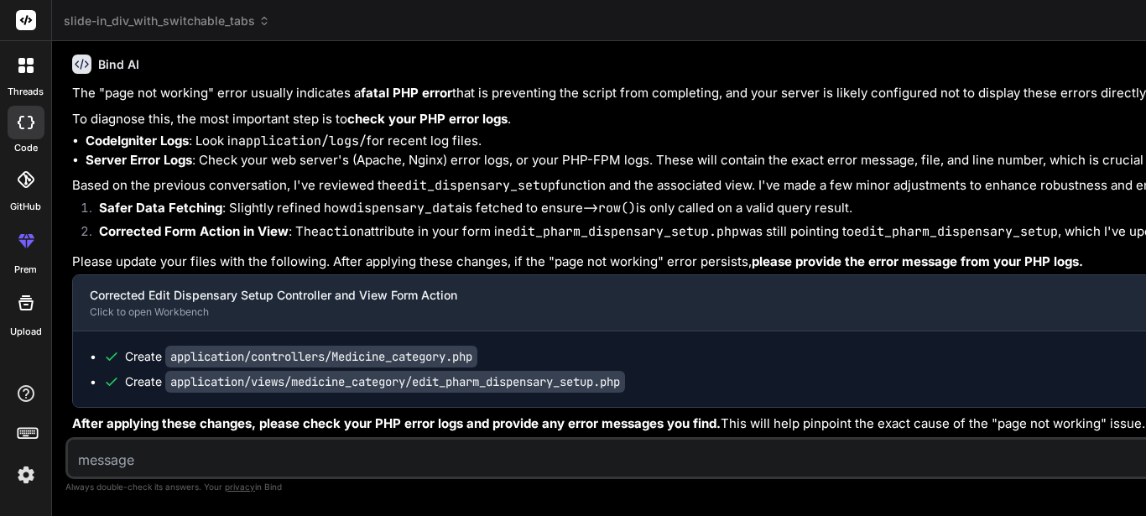
type textarea "$this->load->view('medicine_category/list_dispensary_setup', $data); } // ... o…"
click at [174, 459] on textarea at bounding box center [752, 455] width 1368 height 30
type textarea "d"
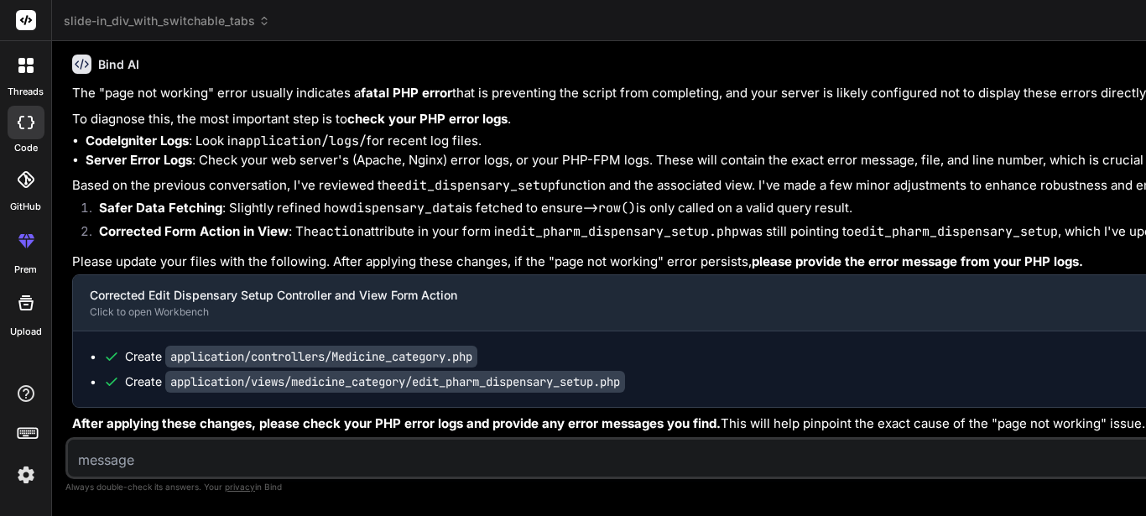
type textarea "x"
type textarea "do"
type textarea "x"
type textarea "do"
type textarea "x"
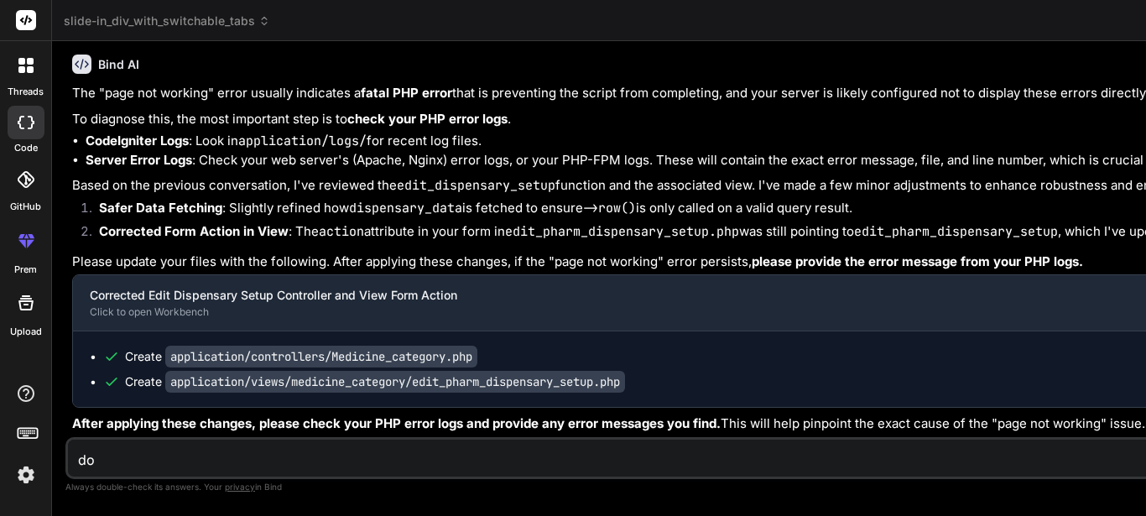
type textarea "do t"
type textarea "x"
type textarea "do th"
type textarea "x"
type textarea "do the"
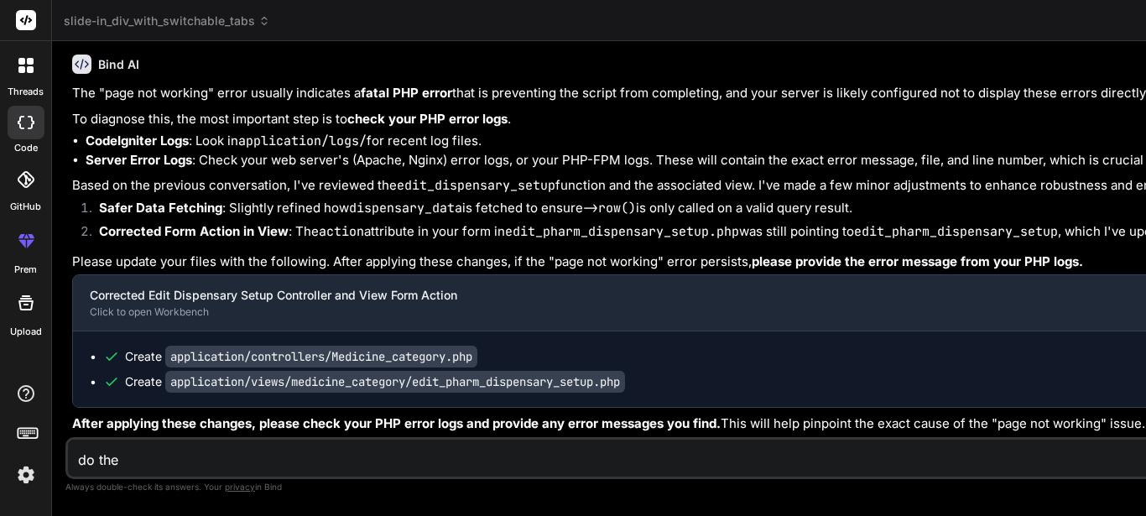
type textarea "x"
type textarea "do the"
type textarea "x"
click at [162, 462] on textarea "do the" at bounding box center [752, 455] width 1368 height 30
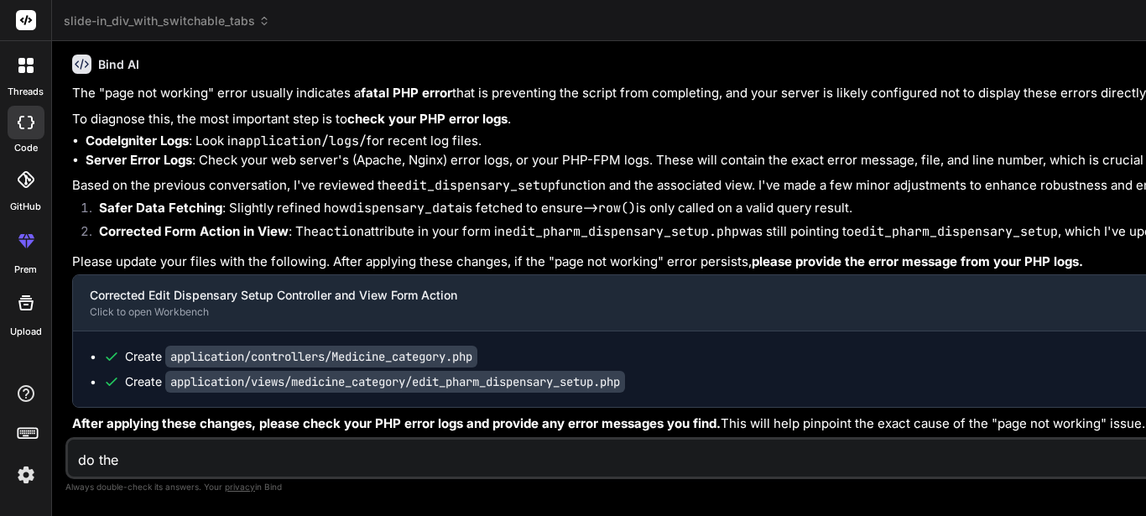
type textarea "do the e"
type textarea "x"
type textarea "do the ed"
type textarea "x"
type textarea "do the edi"
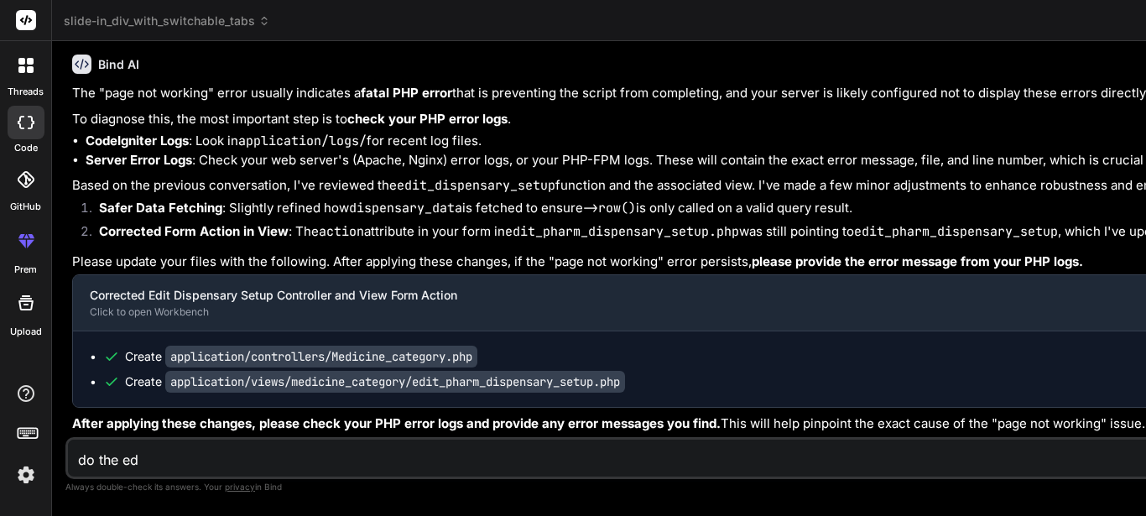
type textarea "x"
type textarea "do the edit"
type textarea "x"
type textarea "do the edit_"
type textarea "x"
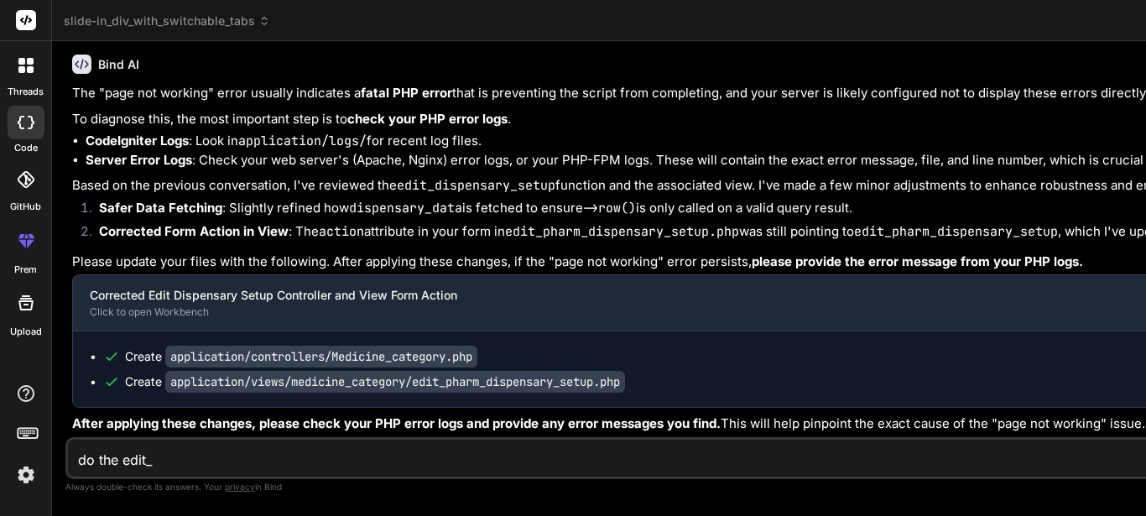
type textarea "do the edit_d"
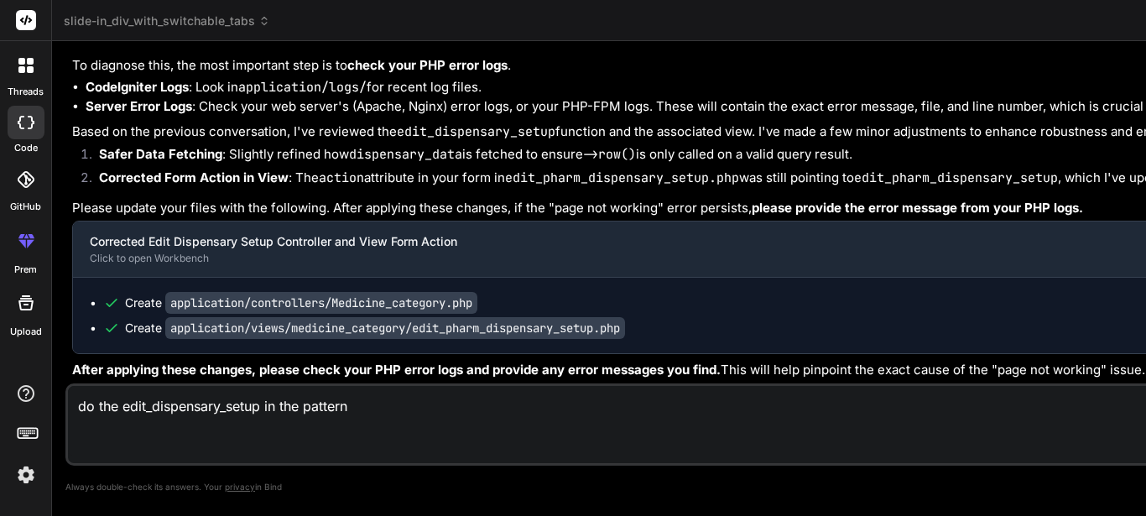
paste textarea "public function update_inventory_item($id=false) { $this->custom_lib->page_prot…"
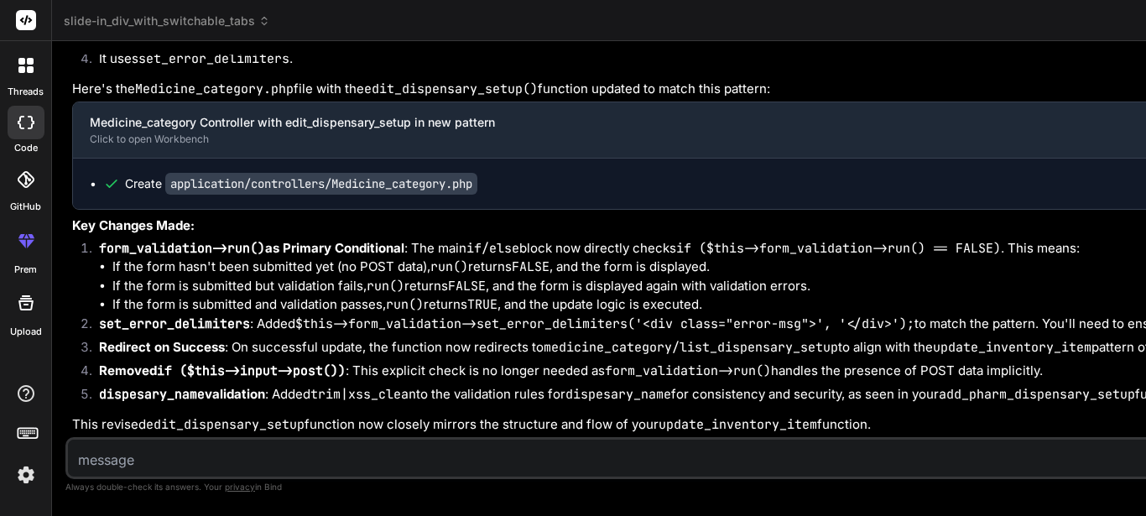
drag, startPoint x: 654, startPoint y: 339, endPoint x: 650, endPoint y: 257, distance: 82.3
drag, startPoint x: 700, startPoint y: 331, endPoint x: 675, endPoint y: 262, distance: 73.8
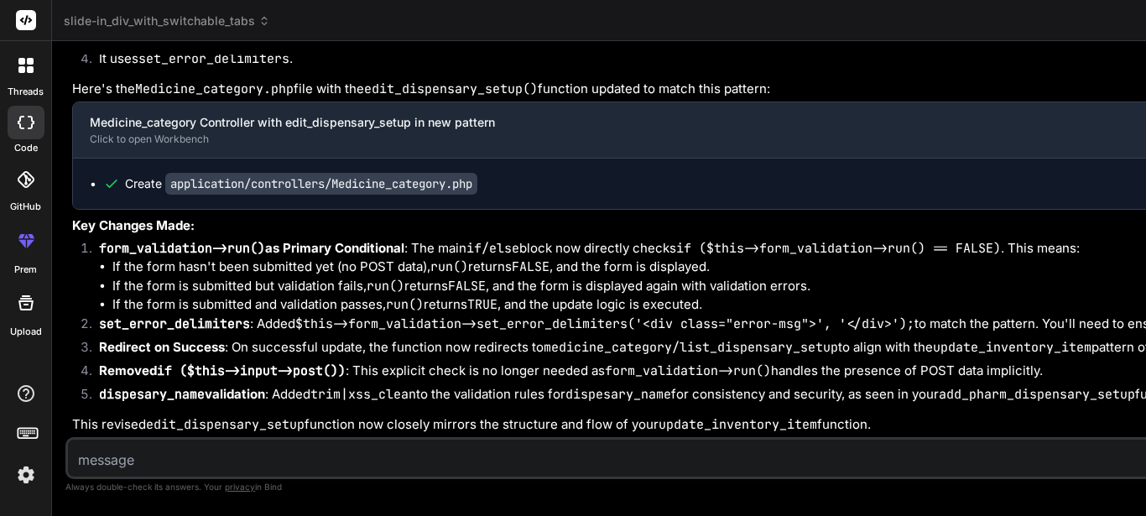
drag, startPoint x: 639, startPoint y: 178, endPoint x: 638, endPoint y: 162, distance: 16.0
